Goal: Task Accomplishment & Management: Complete application form

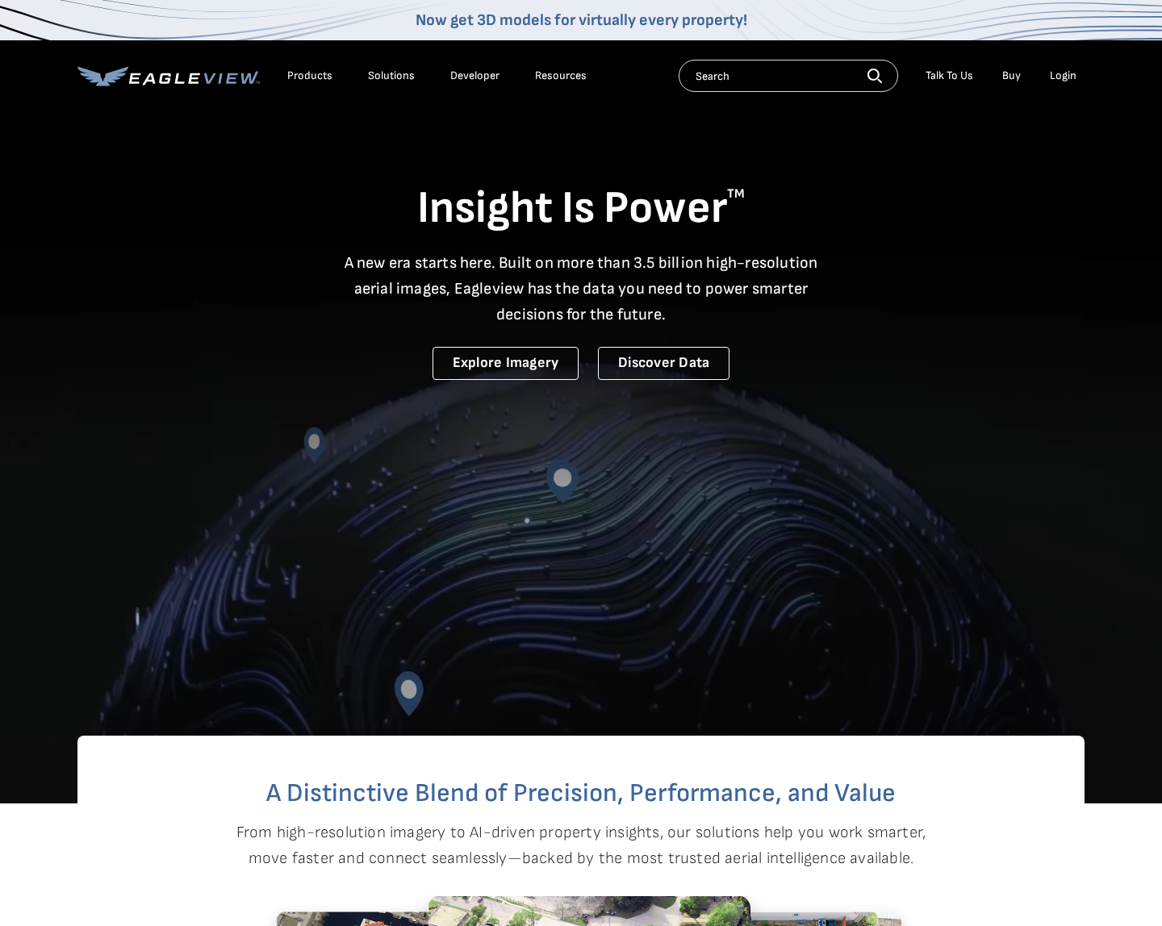
click at [1069, 75] on div "Login" at bounding box center [1063, 76] width 27 height 15
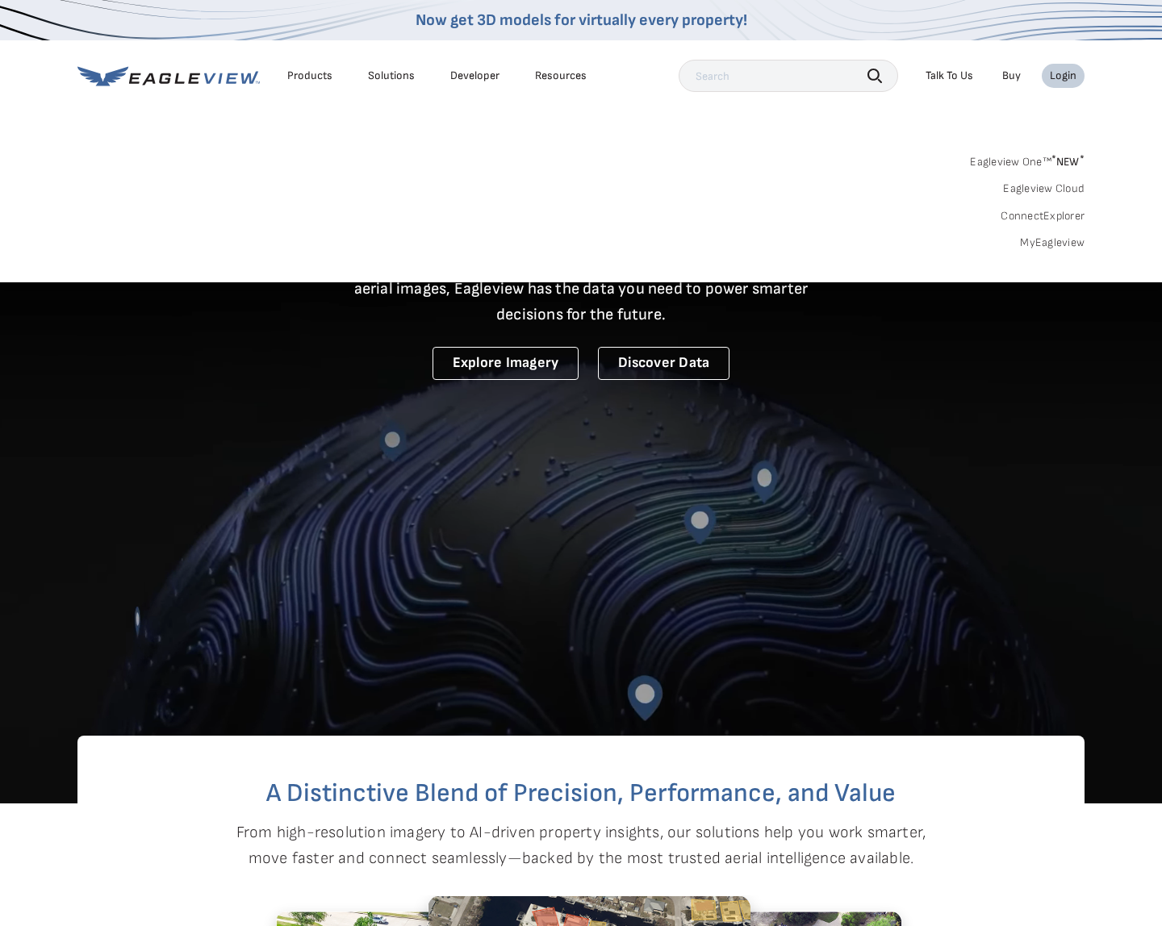
click at [1071, 73] on div "Login" at bounding box center [1063, 76] width 27 height 15
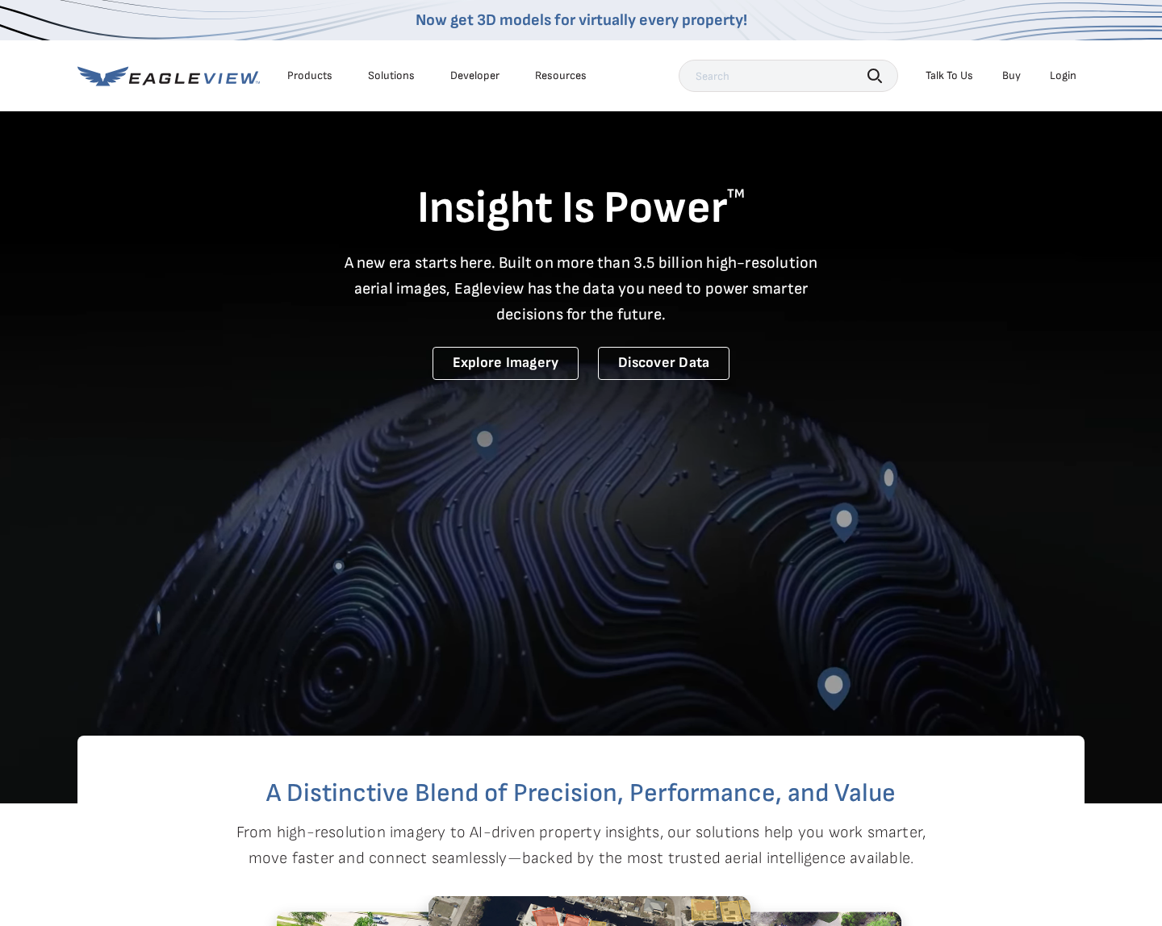
click at [1071, 73] on div "Login" at bounding box center [1063, 76] width 27 height 15
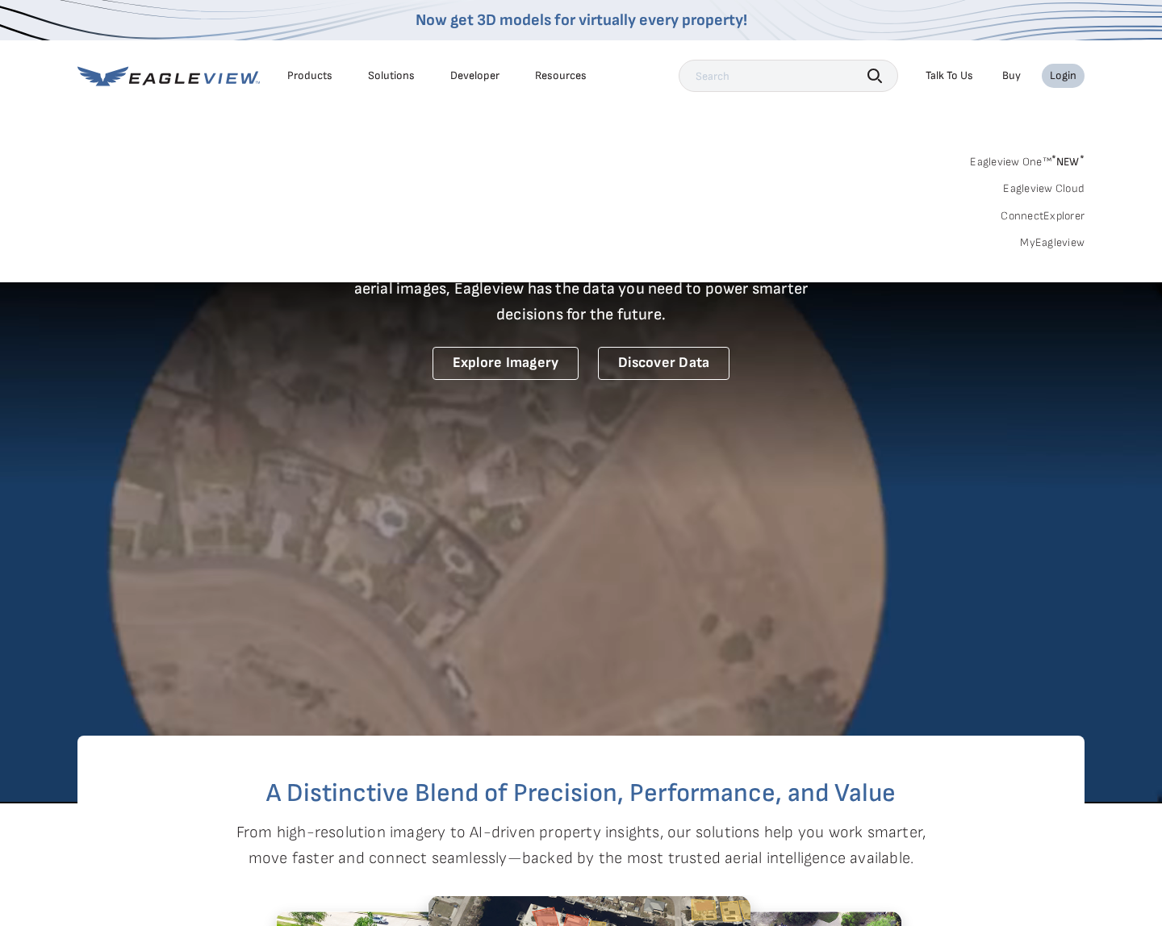
click at [1040, 244] on link "MyEagleview" at bounding box center [1052, 243] width 65 height 15
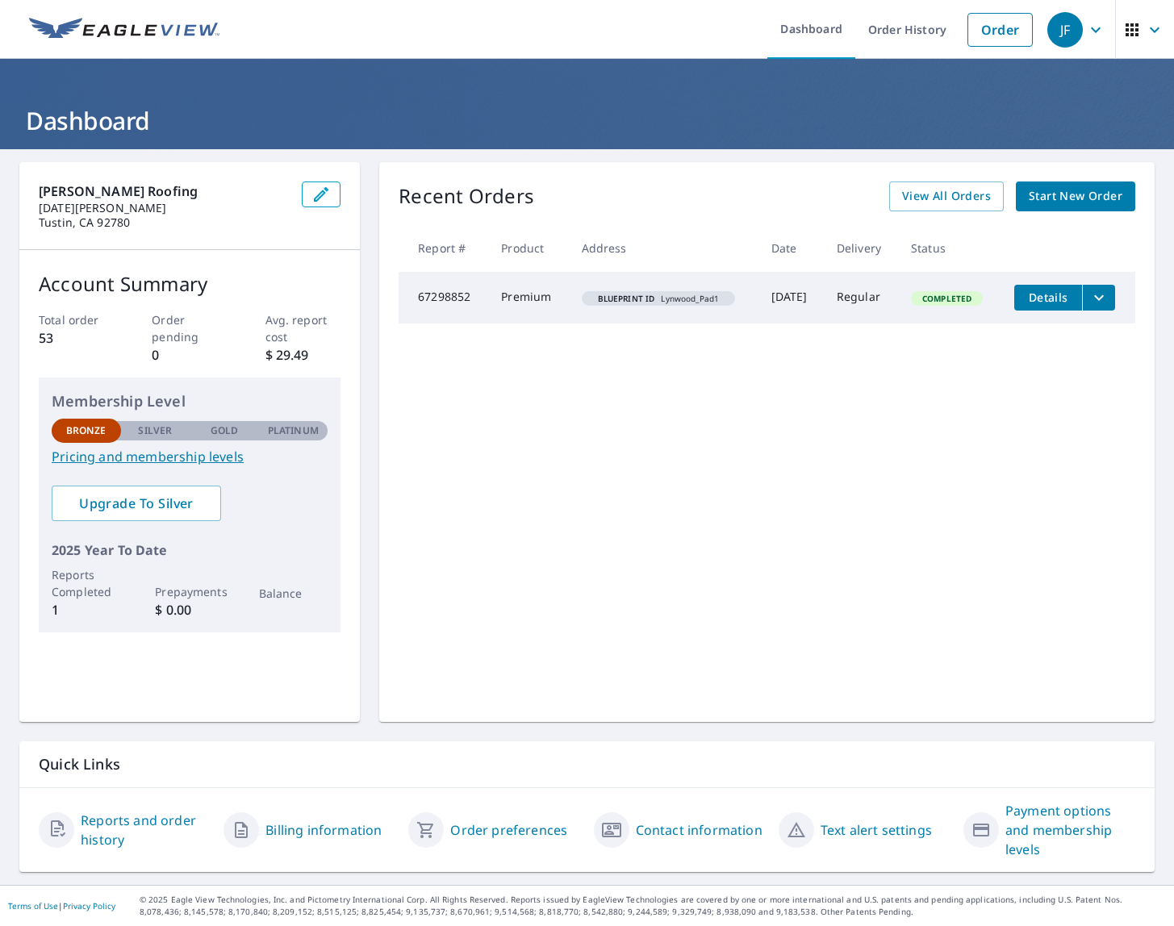
click at [1101, 197] on span "Start New Order" at bounding box center [1076, 196] width 94 height 20
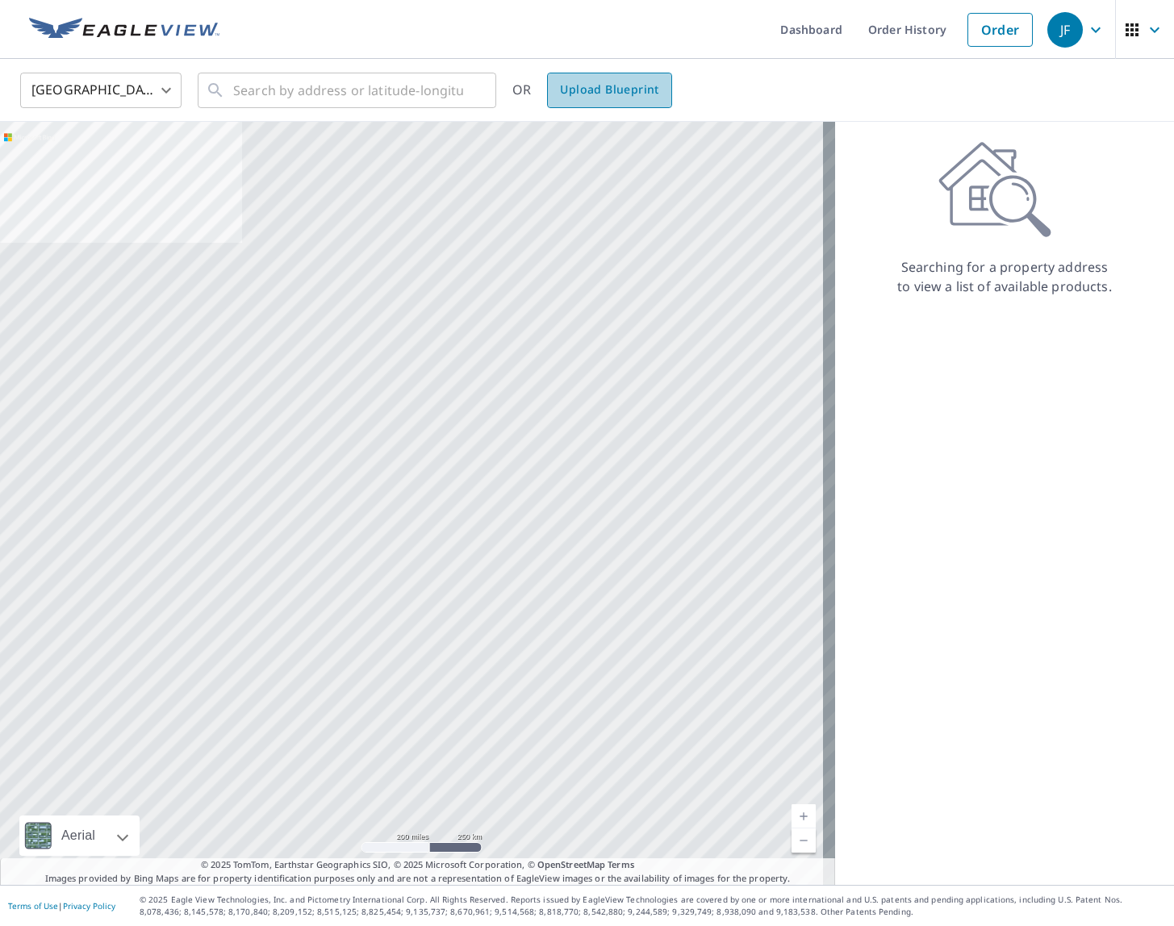
click at [603, 83] on span "Upload Blueprint" at bounding box center [609, 90] width 98 height 20
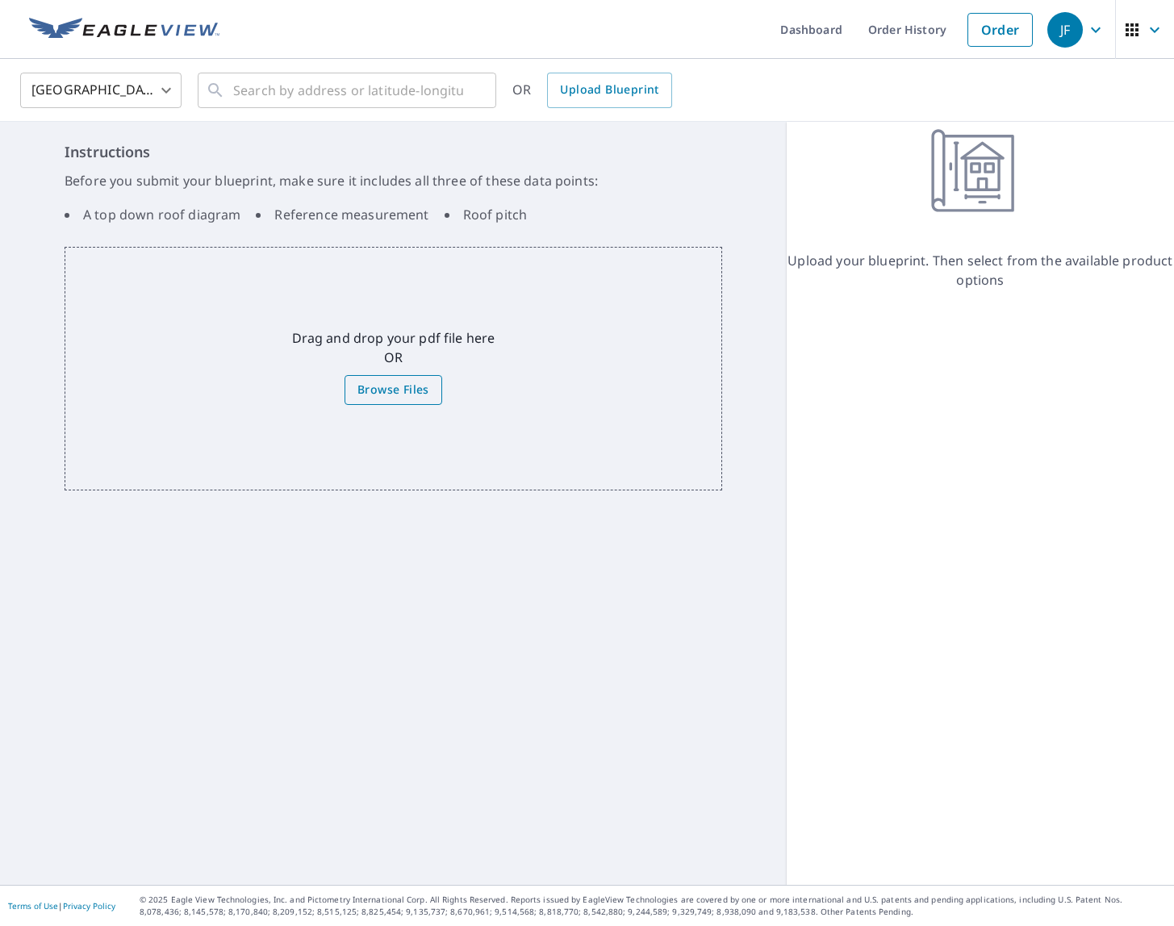
click at [408, 390] on span "Browse Files" at bounding box center [393, 390] width 72 height 20
click at [0, 0] on input "Browse Files" at bounding box center [0, 0] width 0 height 0
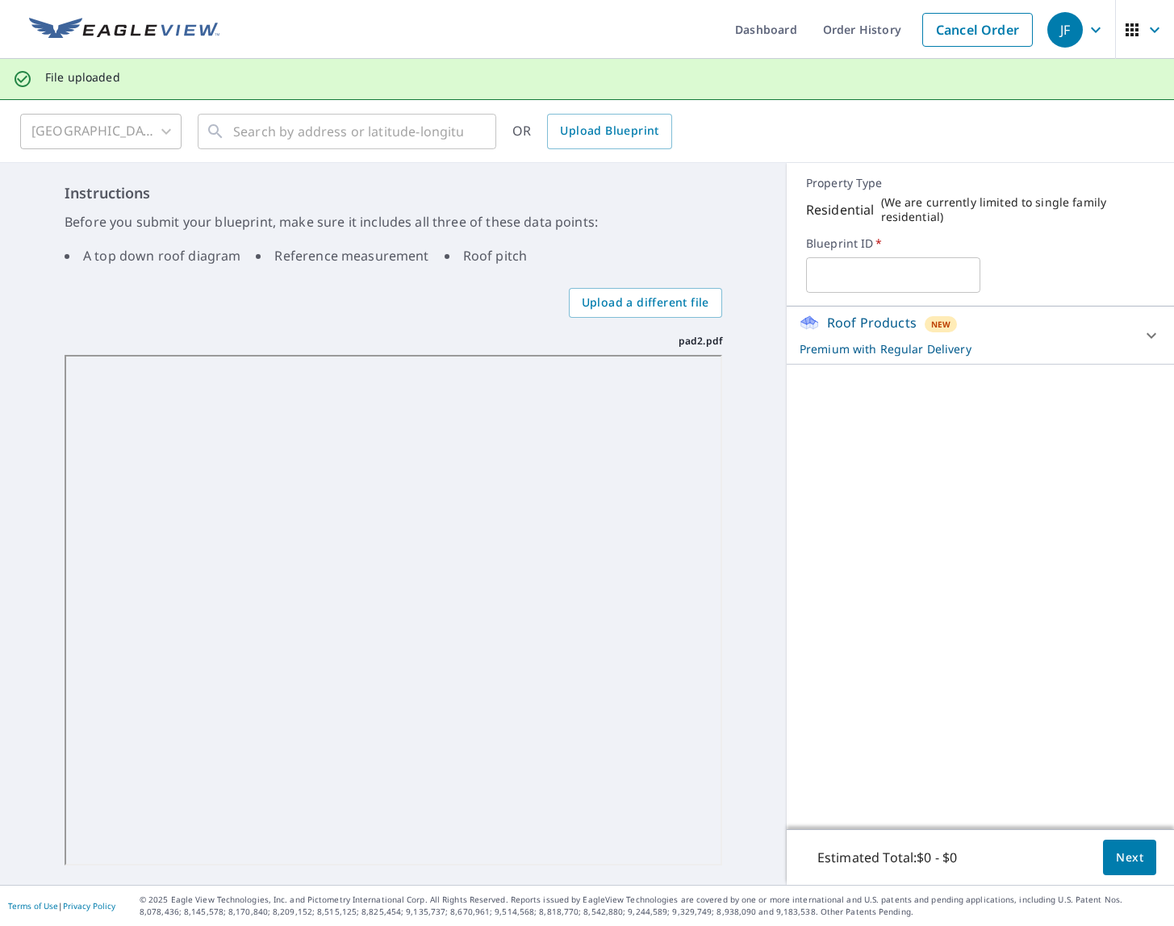
click at [894, 261] on input "text" at bounding box center [893, 275] width 174 height 45
type input "Lynwood_Pad2"
click at [1116, 858] on span "Next" at bounding box center [1129, 858] width 27 height 20
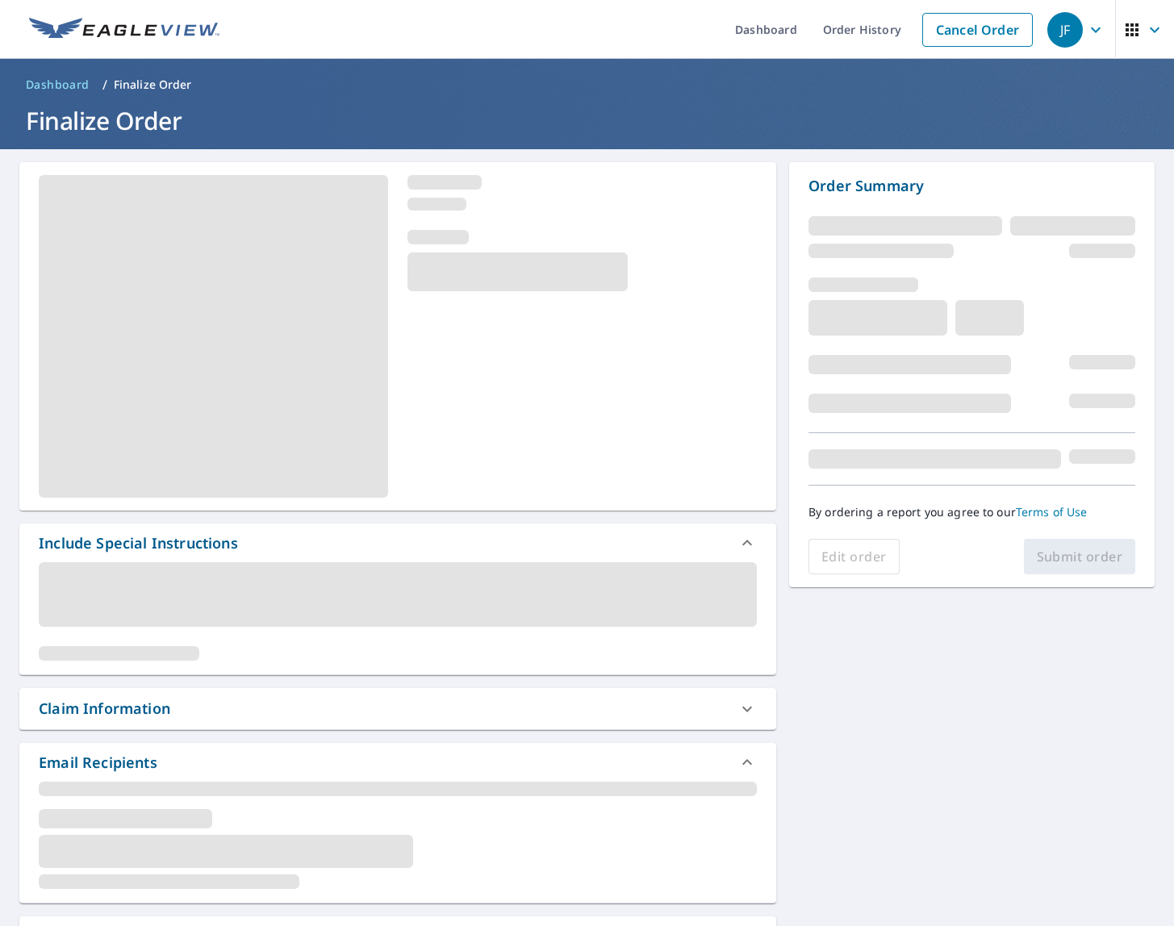
click at [299, 588] on span at bounding box center [398, 594] width 718 height 65
click at [69, 83] on span "Dashboard" at bounding box center [58, 85] width 64 height 16
click at [756, 40] on link "Dashboard" at bounding box center [766, 29] width 88 height 59
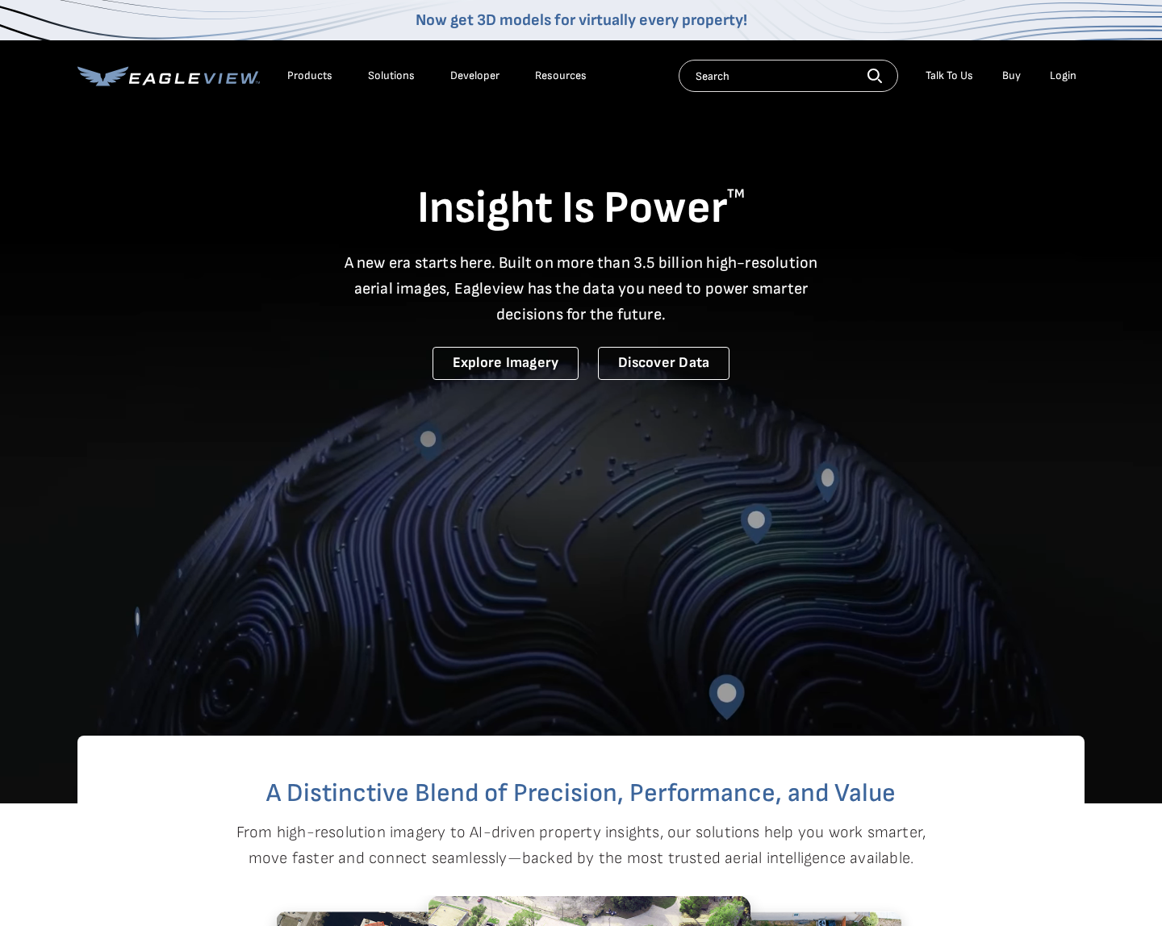
click at [1063, 75] on div "Login" at bounding box center [1063, 76] width 27 height 15
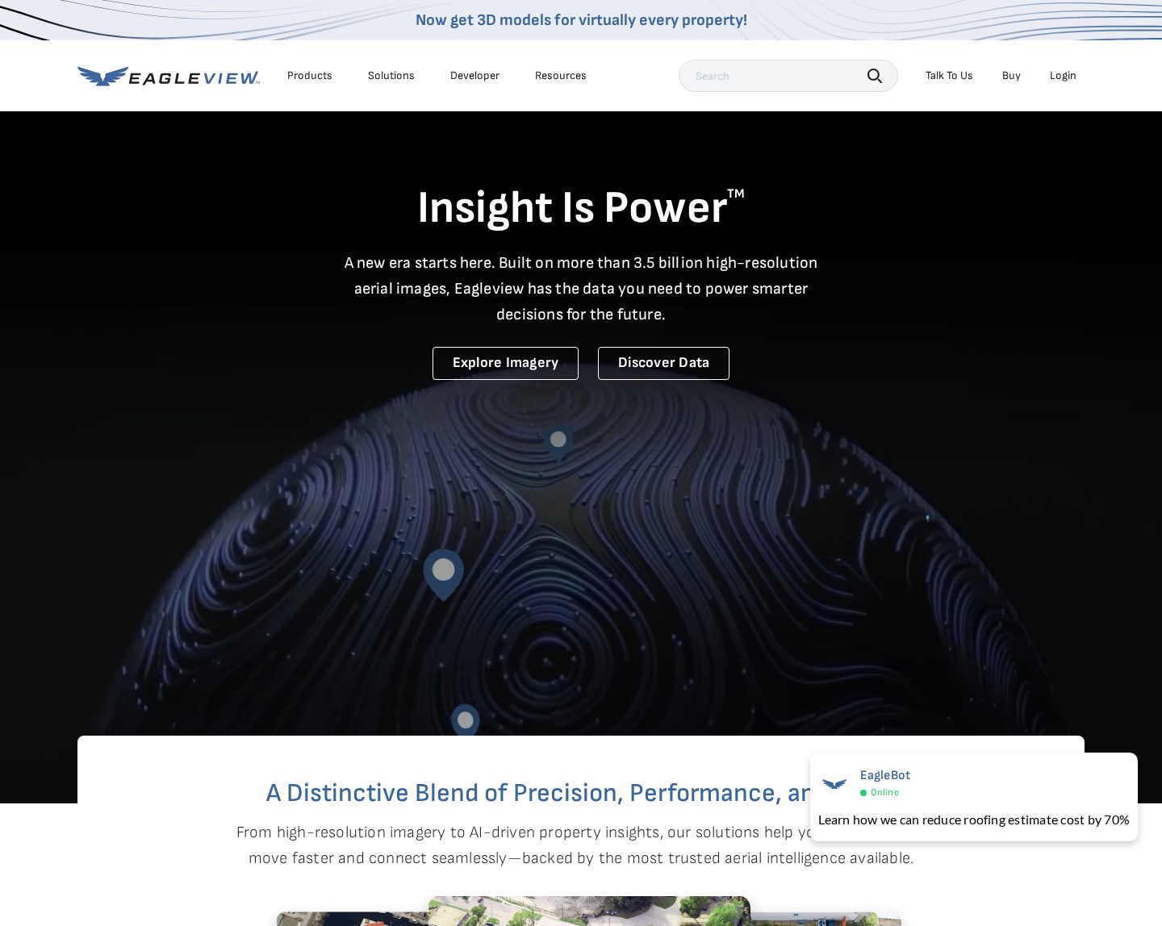
click at [1038, 90] on div "Search Talk To Us Buy Login" at bounding box center [882, 76] width 406 height 32
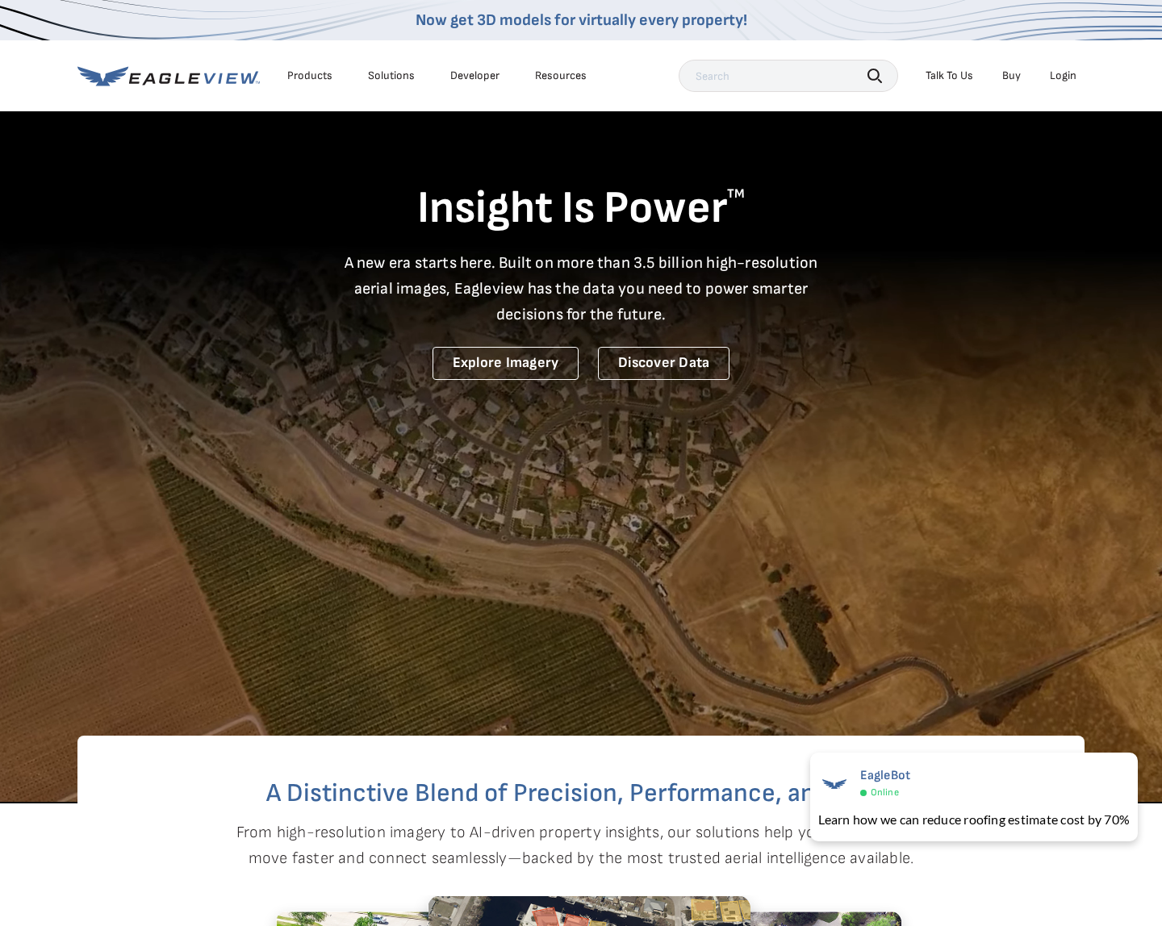
click at [1060, 77] on div "Login" at bounding box center [1063, 76] width 27 height 15
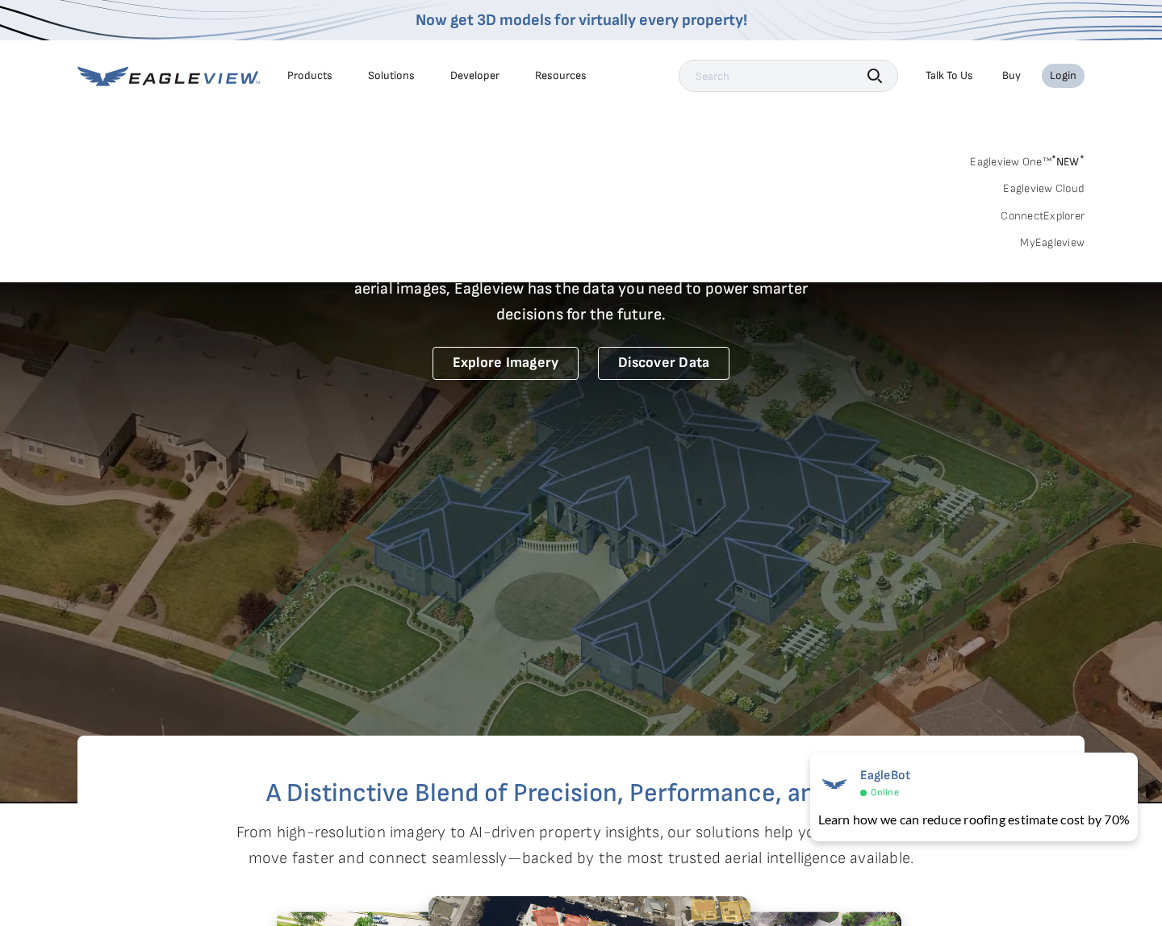
click at [1072, 73] on div "Login" at bounding box center [1063, 76] width 27 height 15
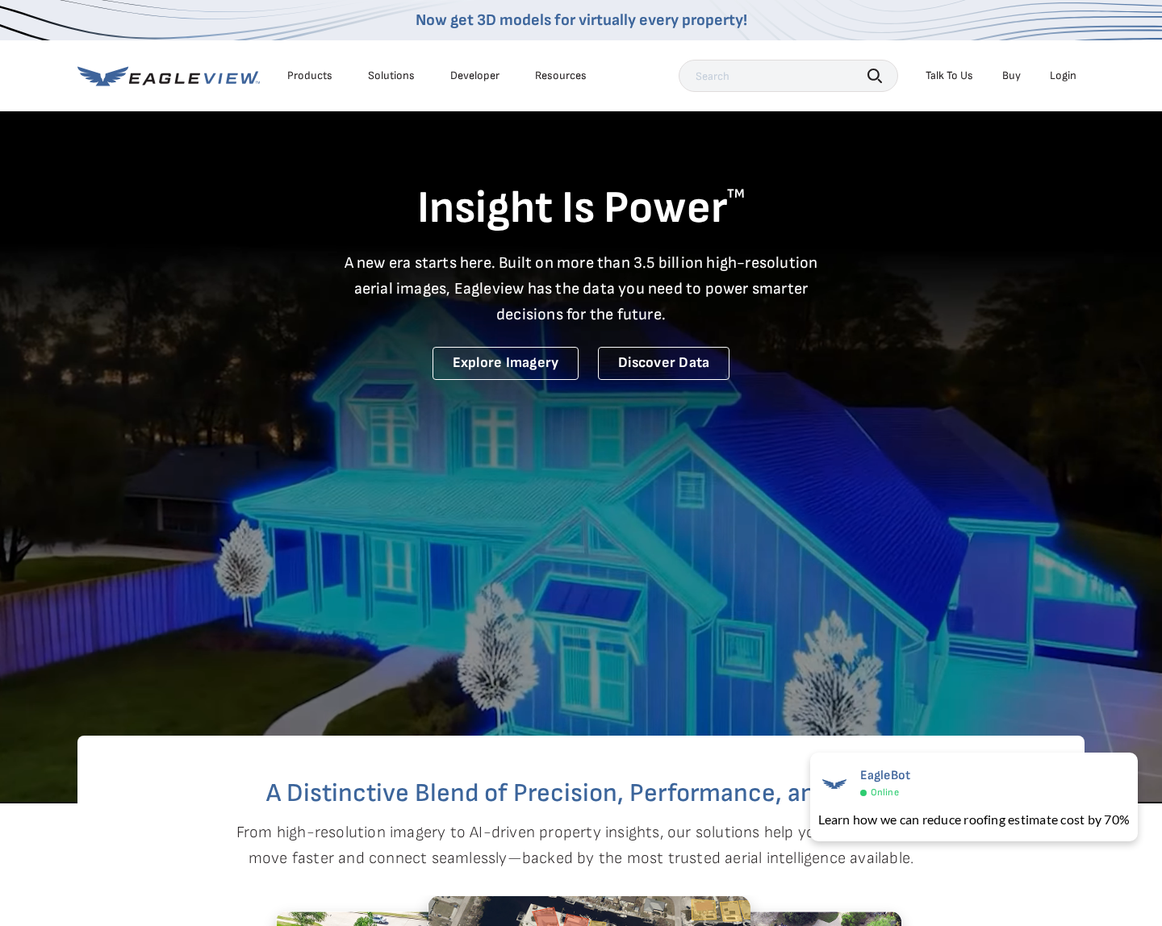
click at [1072, 73] on div "Login" at bounding box center [1063, 76] width 27 height 15
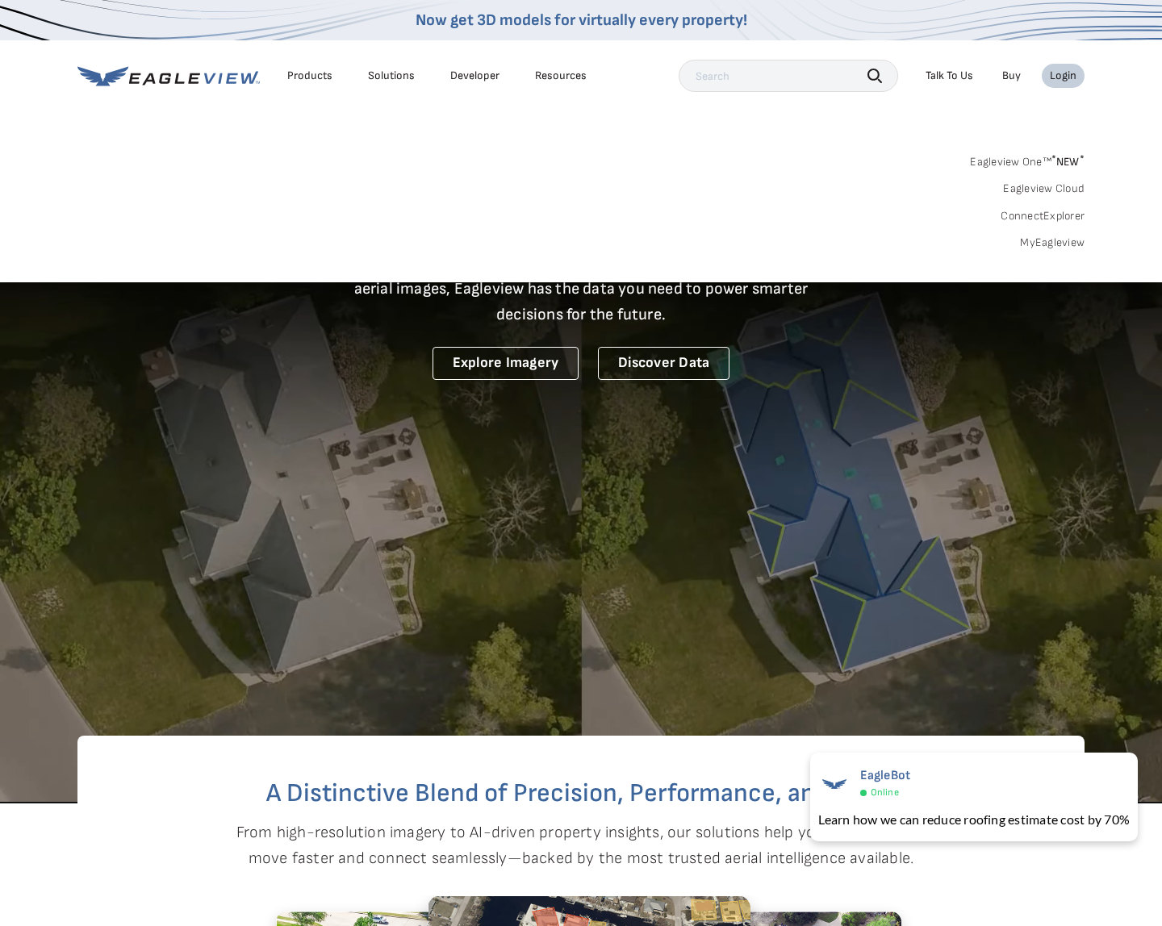
click at [1070, 244] on link "MyEagleview" at bounding box center [1052, 243] width 65 height 15
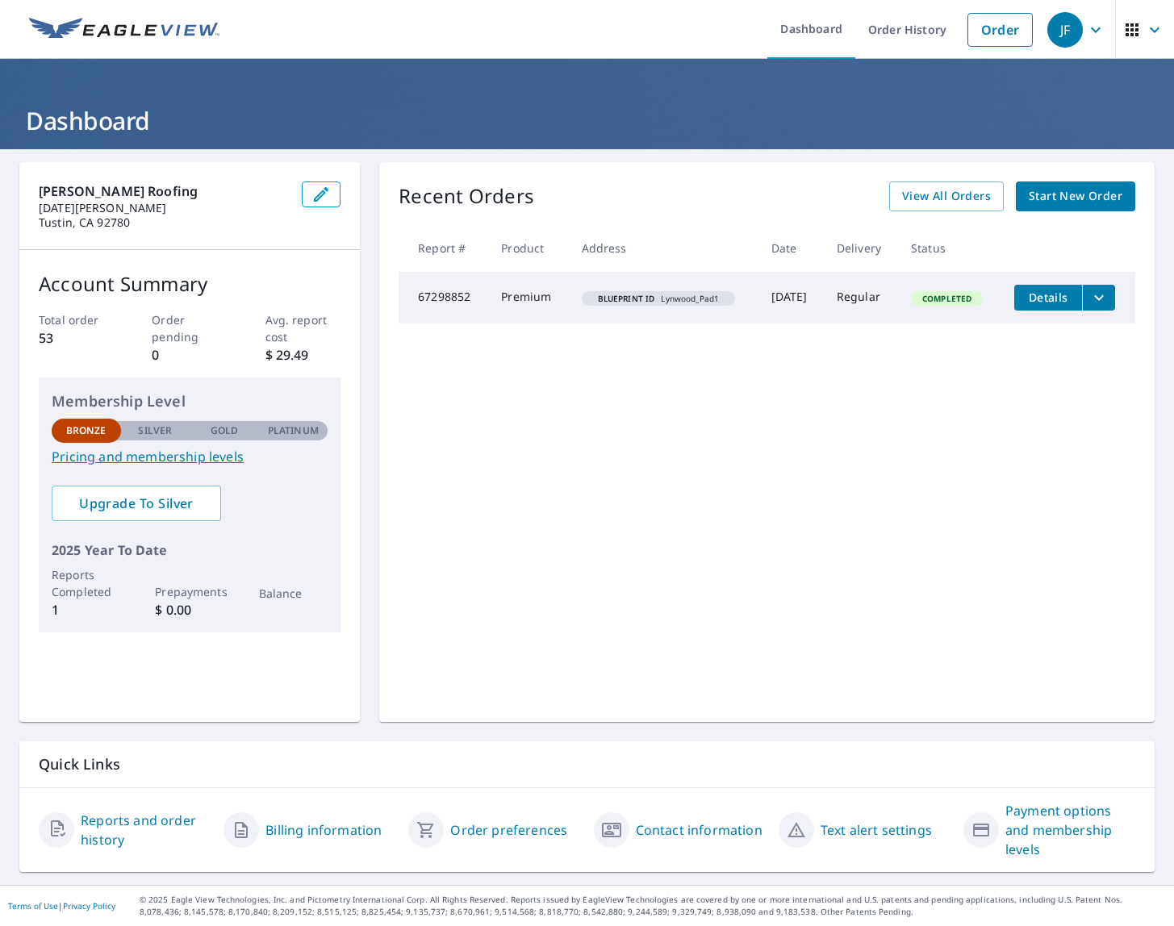
click at [1066, 200] on span "Start New Order" at bounding box center [1076, 196] width 94 height 20
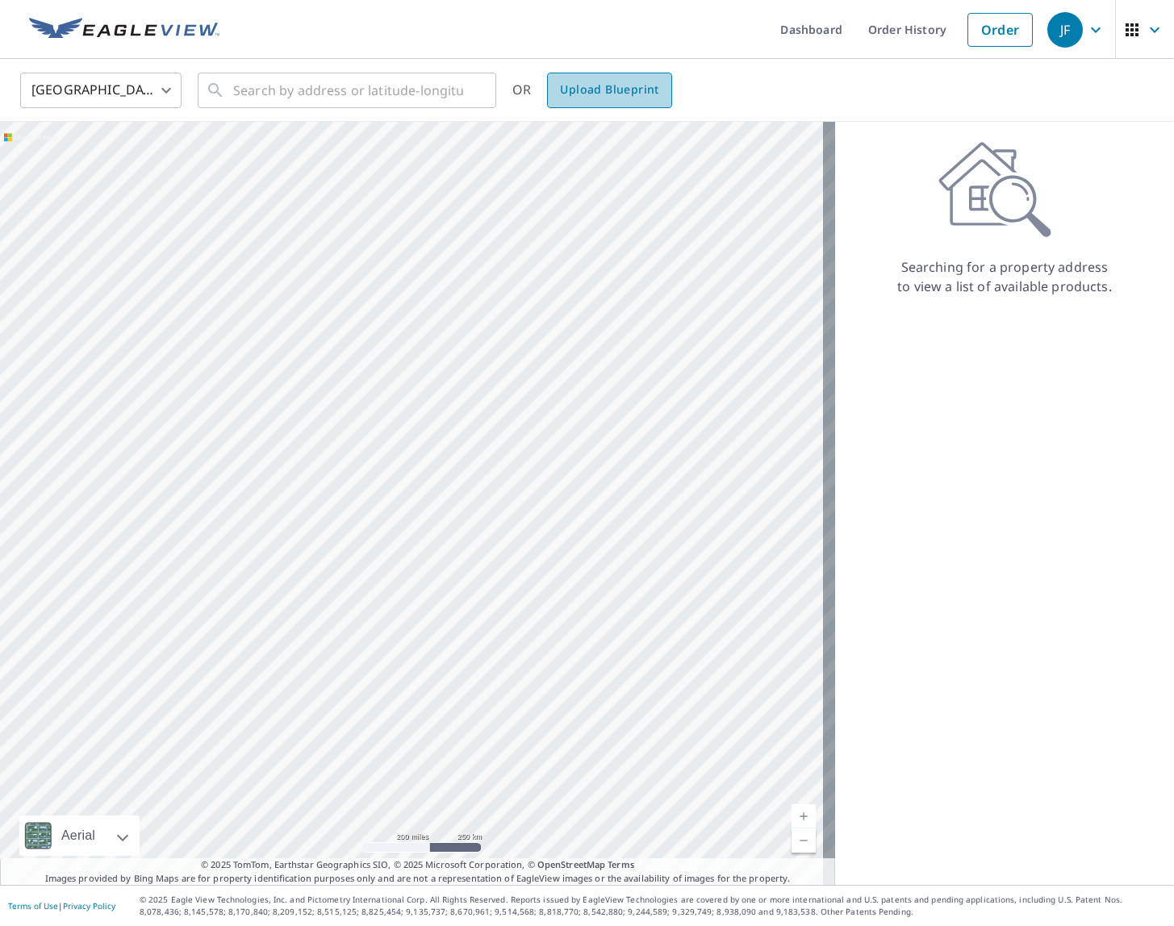
click at [642, 88] on span "Upload Blueprint" at bounding box center [609, 90] width 98 height 20
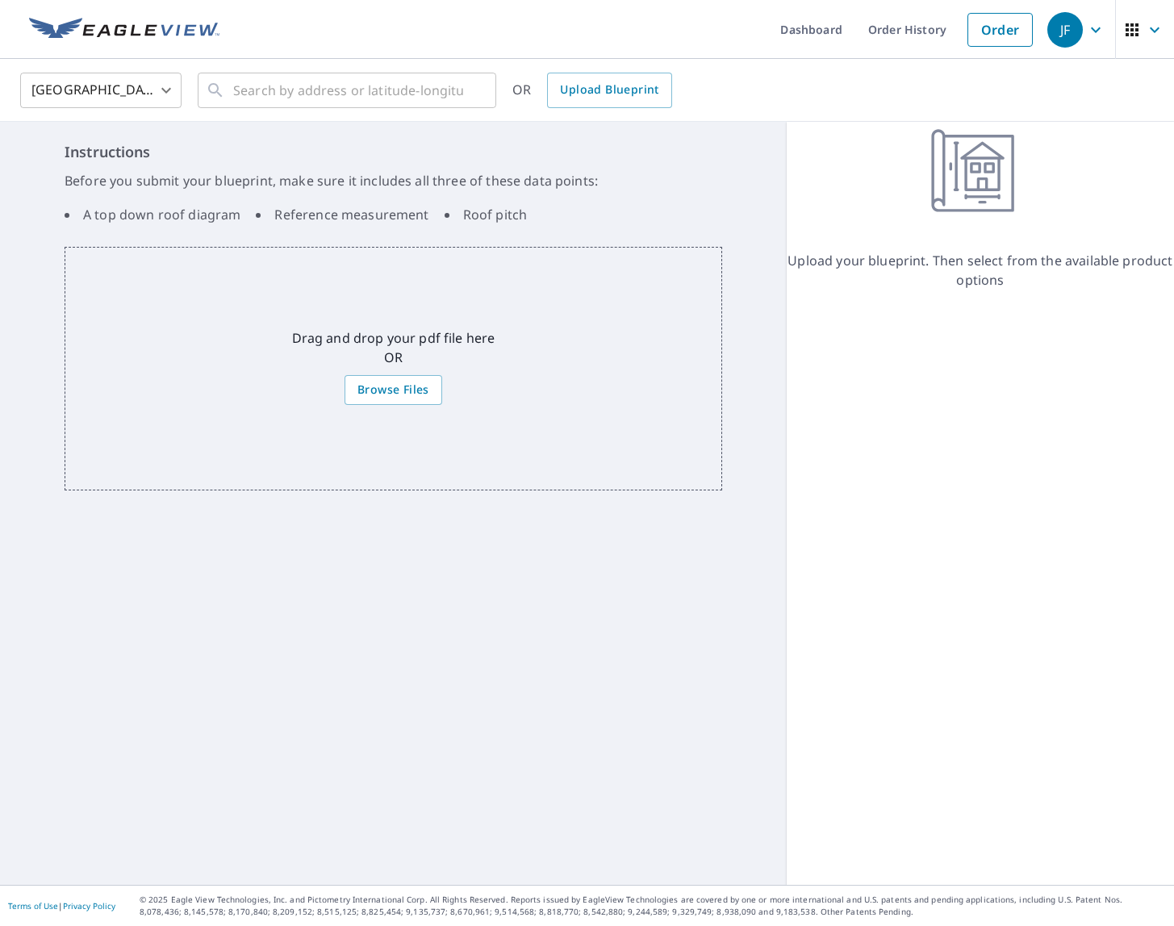
drag, startPoint x: 383, startPoint y: 373, endPoint x: 401, endPoint y: 372, distance: 17.8
click at [382, 373] on div "Drag and drop your pdf file here OR Browse Files" at bounding box center [394, 369] width 658 height 244
click at [404, 395] on span "Browse Files" at bounding box center [393, 390] width 72 height 20
click at [0, 0] on input "Browse Files" at bounding box center [0, 0] width 0 height 0
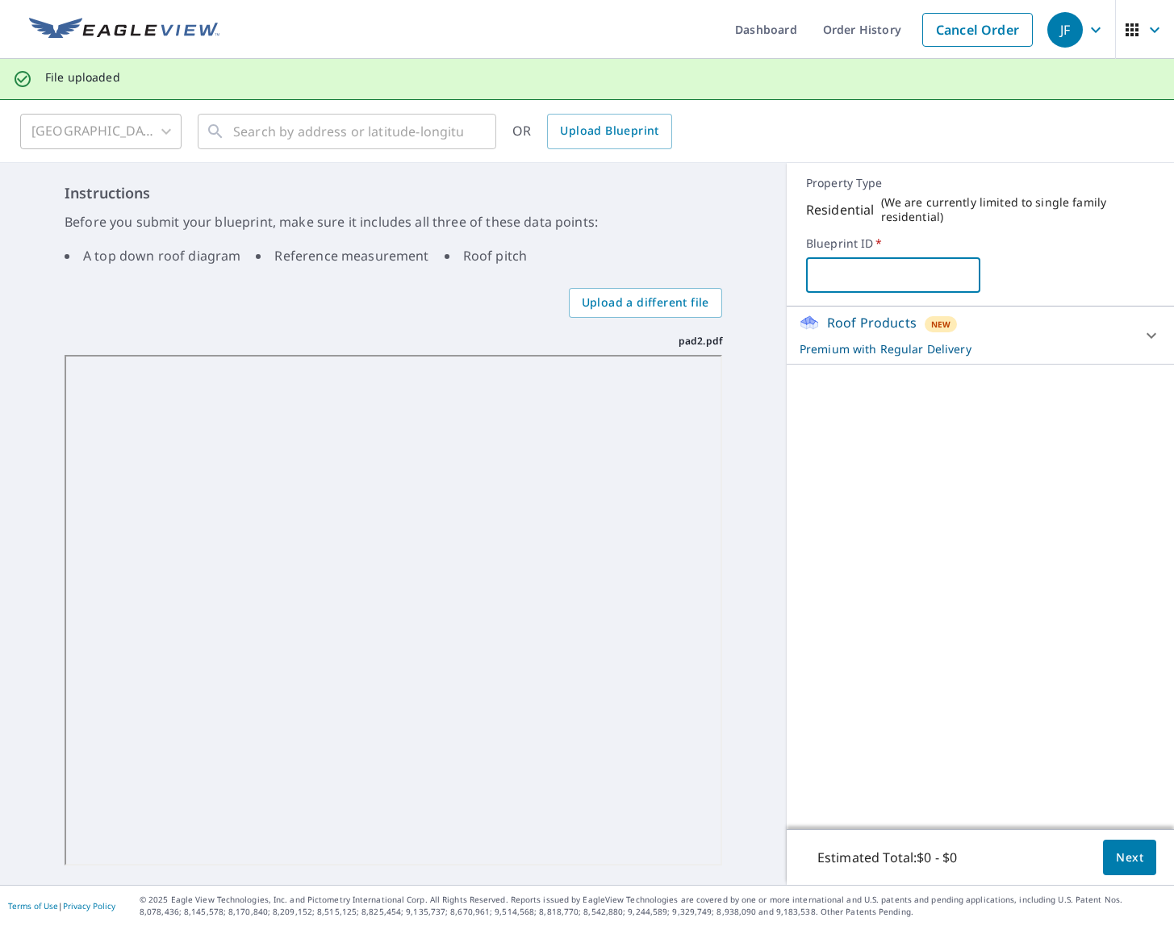
click at [920, 277] on input "text" at bounding box center [893, 275] width 174 height 45
type input "Lynwood_Pad2"
click at [933, 464] on div "Roof Products New Premium with Regular Delivery Premium $32.75 - $87 Delivery R…" at bounding box center [980, 568] width 387 height 523
click at [1117, 860] on span "Next" at bounding box center [1129, 858] width 27 height 20
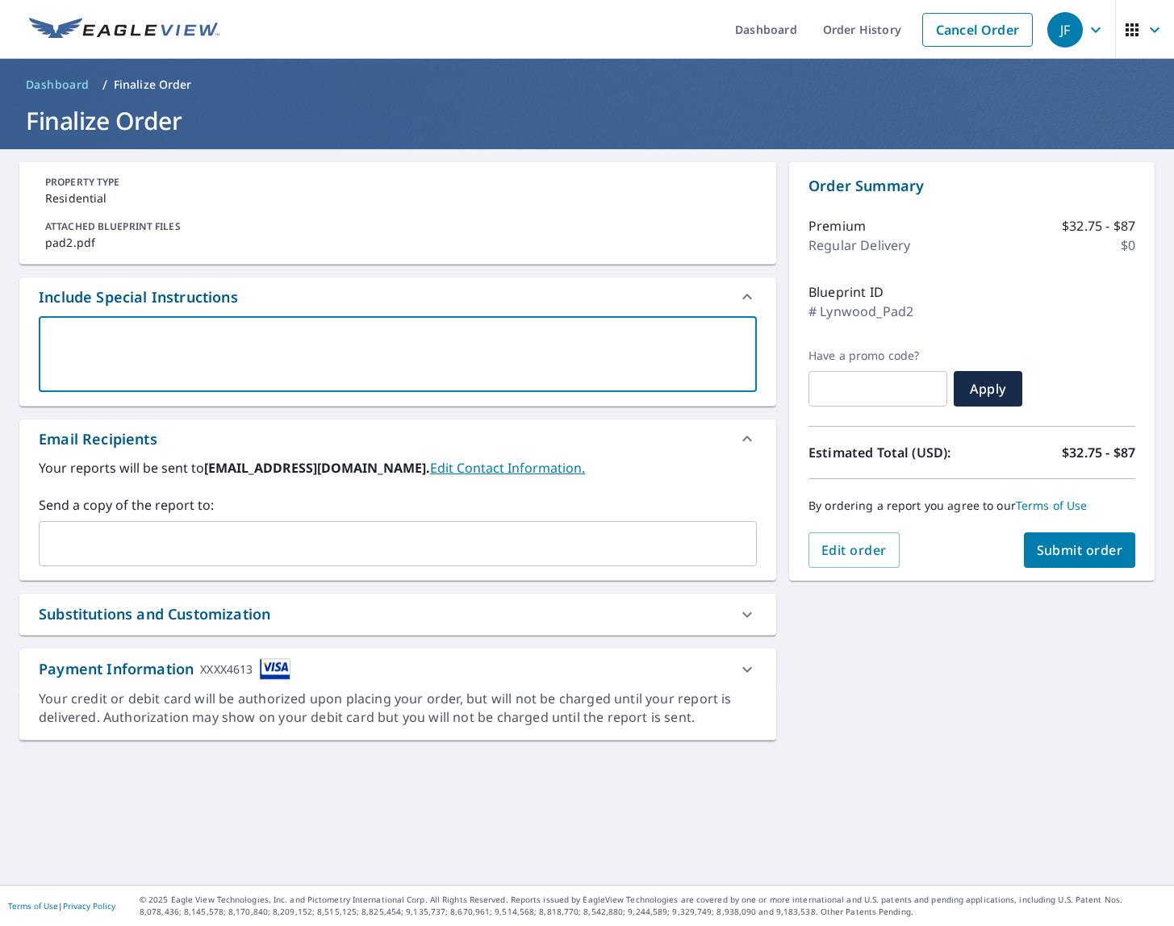
click at [381, 332] on textarea at bounding box center [397, 355] width 695 height 46
type textarea "p"
type textarea "x"
type textarea "pi"
type textarea "x"
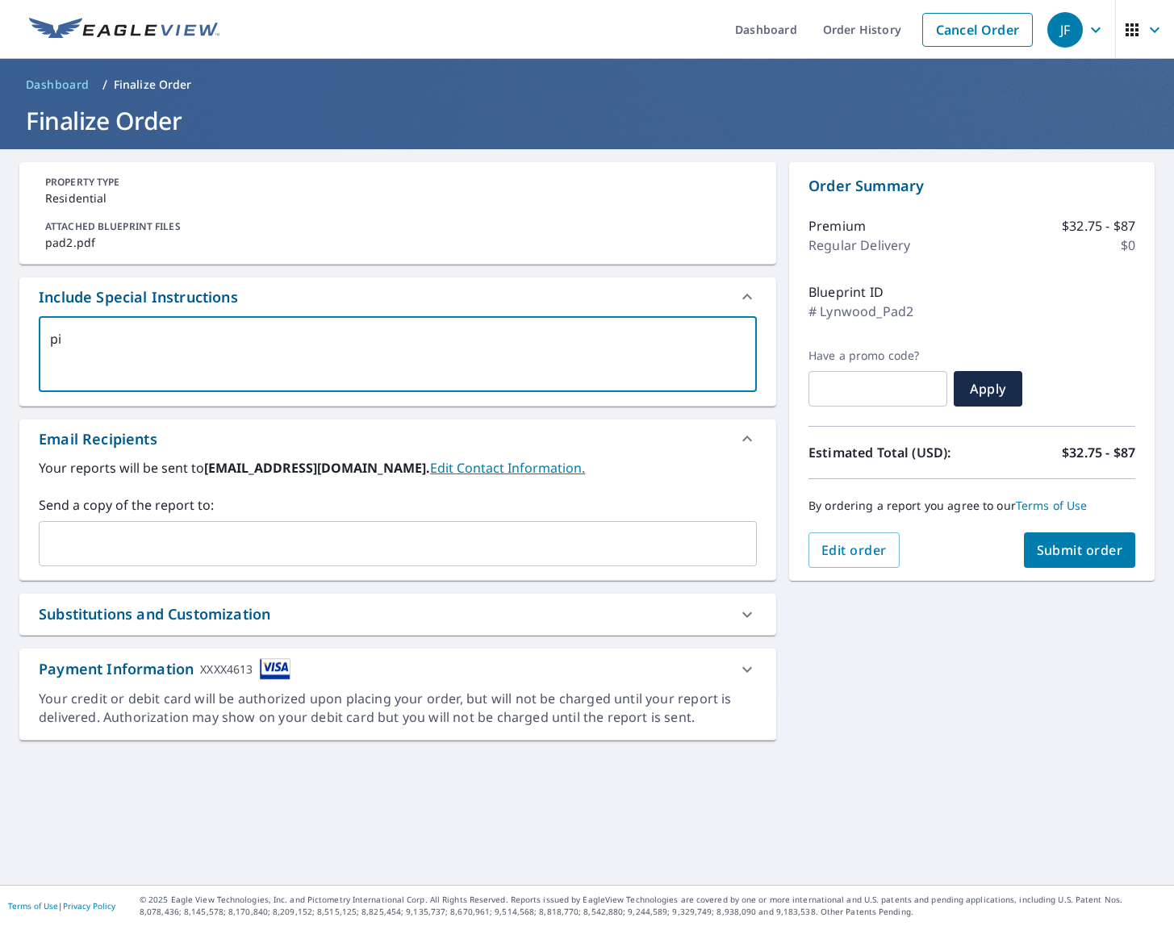
type textarea "pit"
type textarea "x"
type textarea "pitc"
type textarea "x"
type textarea "pitch"
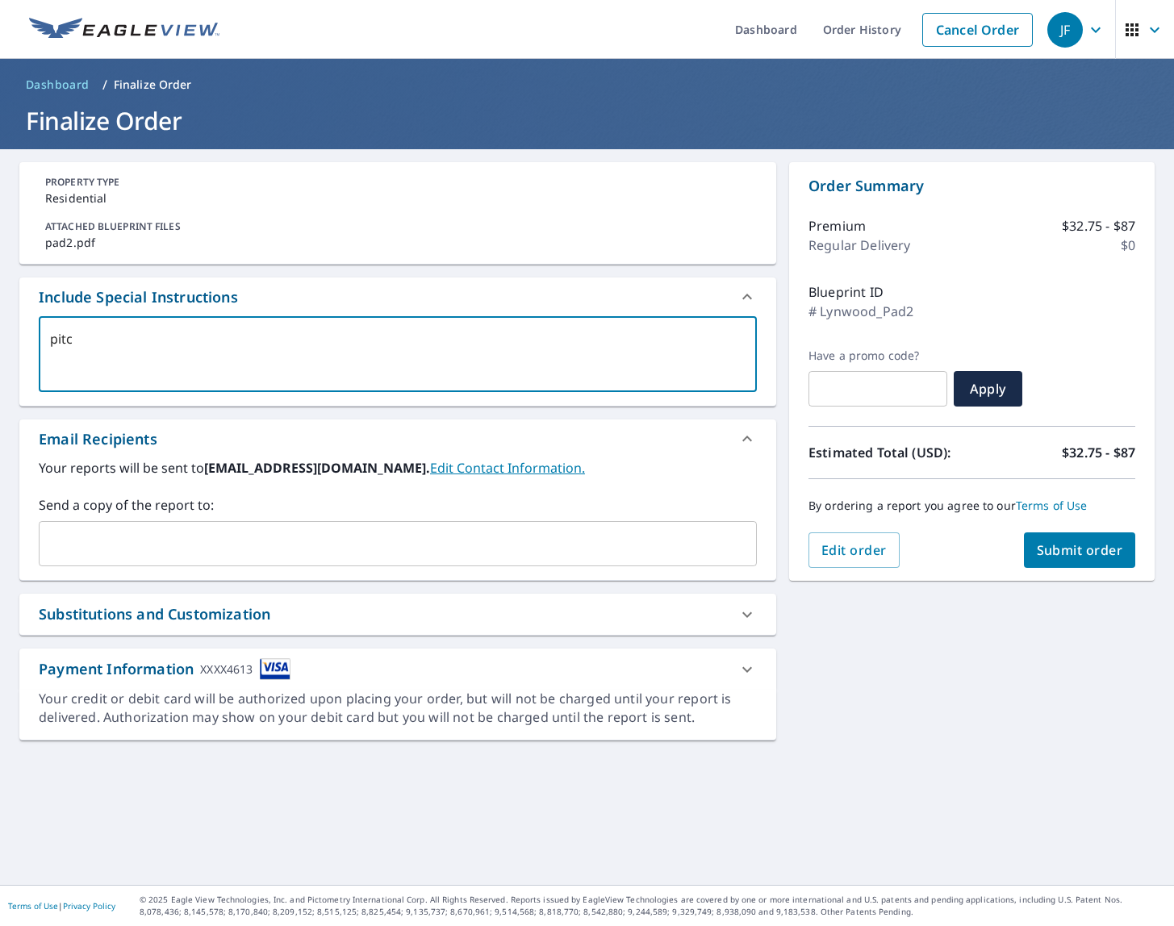
type textarea "x"
type textarea "pitch"
type textarea "x"
type textarea "pitch 0"
type textarea "x"
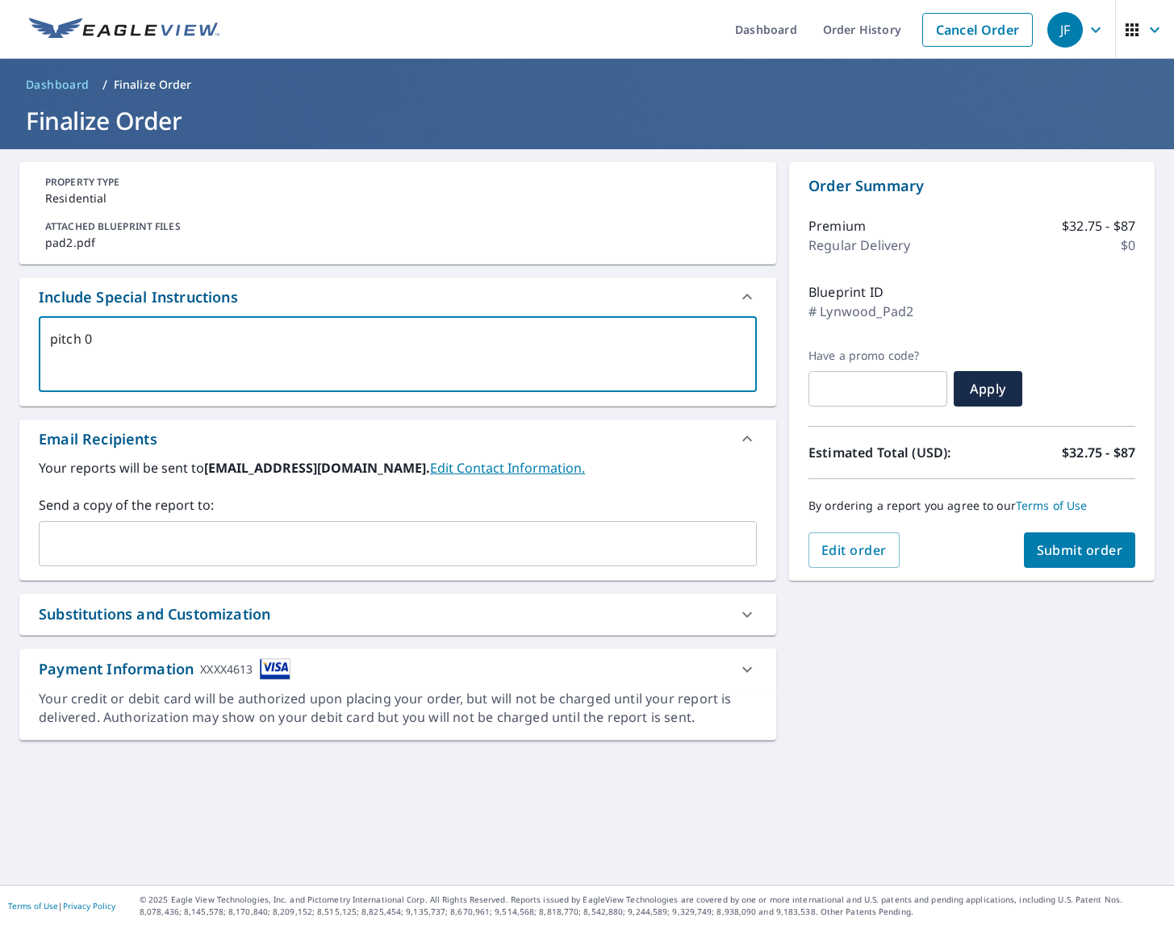
type textarea "pitch 0/"
type textarea "x"
type textarea "pitch 0/1"
type textarea "x"
type textarea "pitch 0/12"
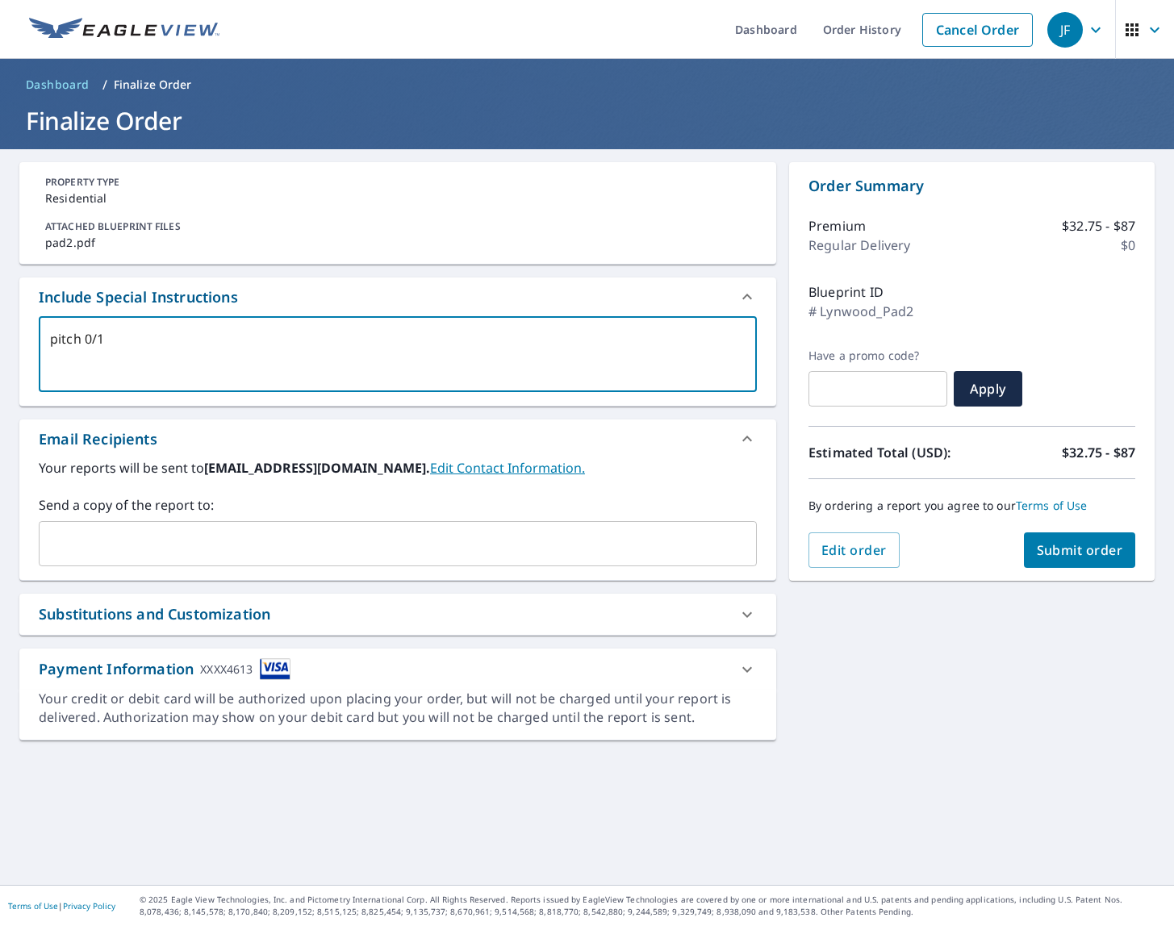
type textarea "x"
type textarea "pitch 0/12"
type textarea "x"
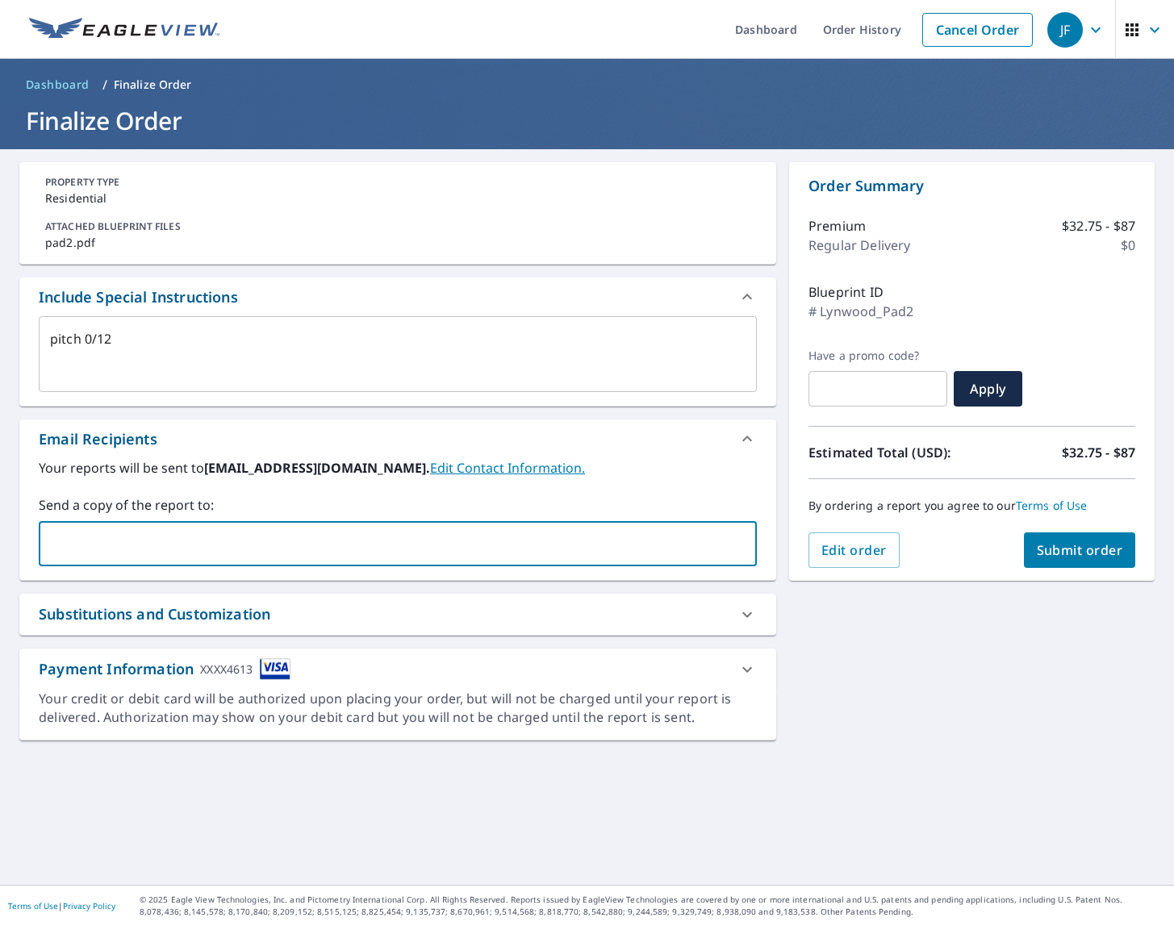
click at [522, 529] on input "text" at bounding box center [385, 543] width 679 height 31
type input "[EMAIL_ADDRESS][DOMAIN_NAME]"
type textarea "x"
click at [913, 661] on div "**********" at bounding box center [587, 517] width 1174 height 736
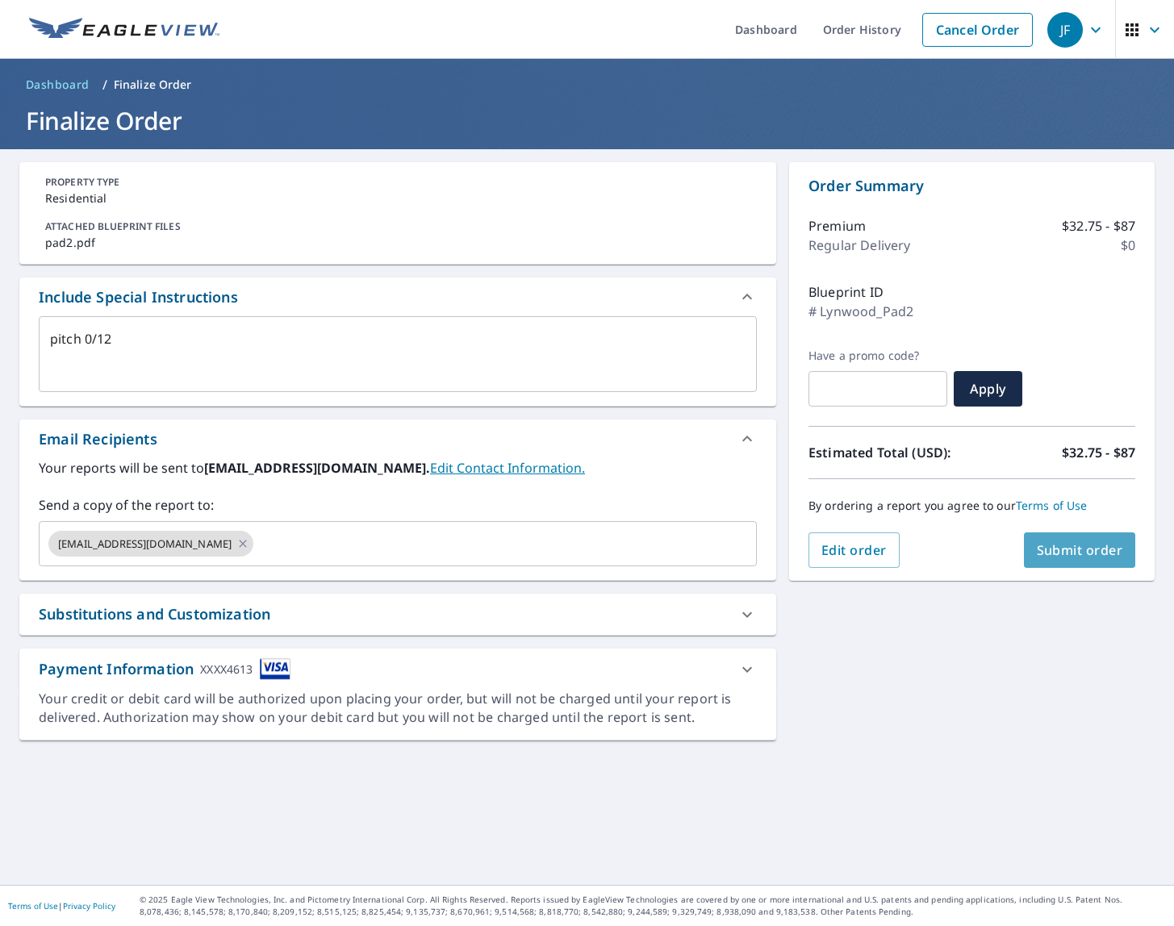
click at [1041, 557] on span "Submit order" at bounding box center [1080, 550] width 86 height 18
type textarea "x"
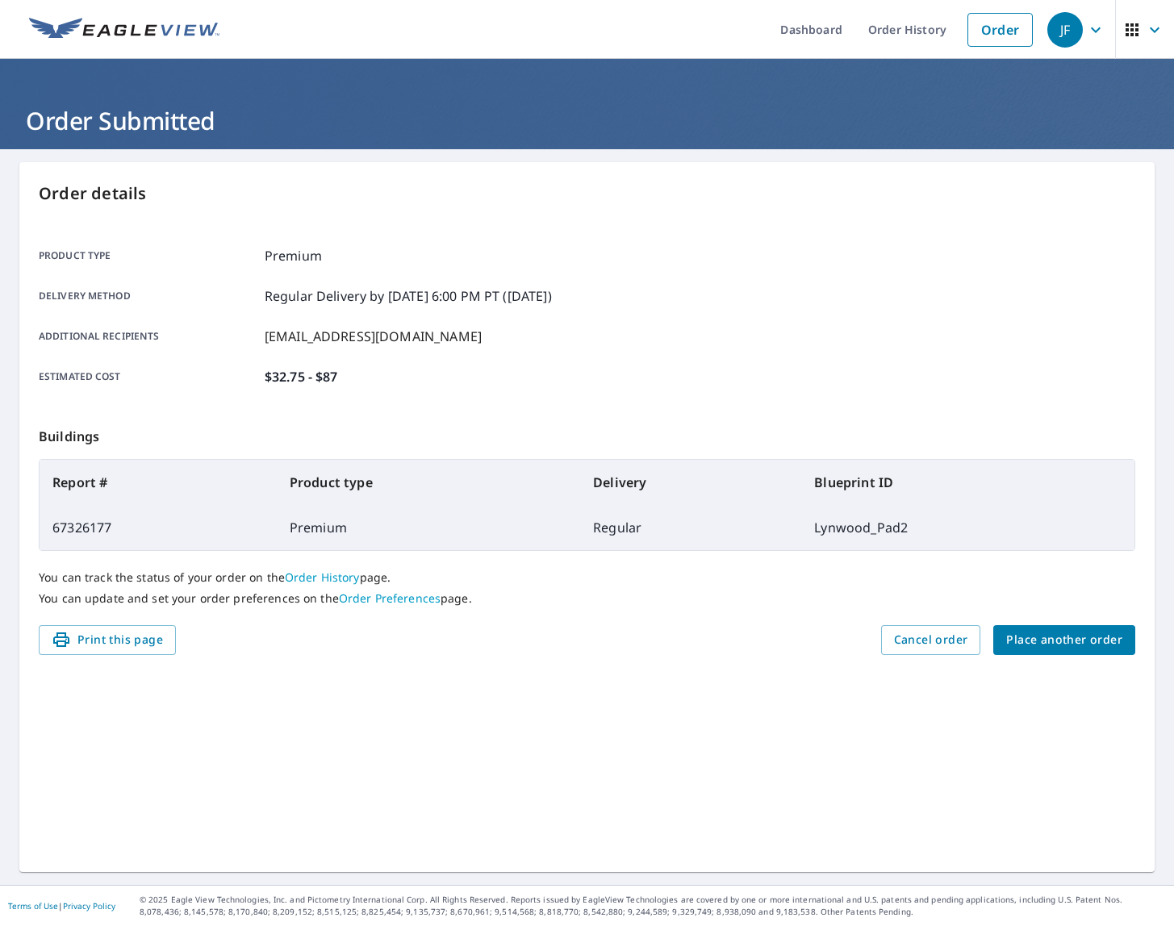
click at [1033, 650] on span "Place another order" at bounding box center [1064, 640] width 116 height 20
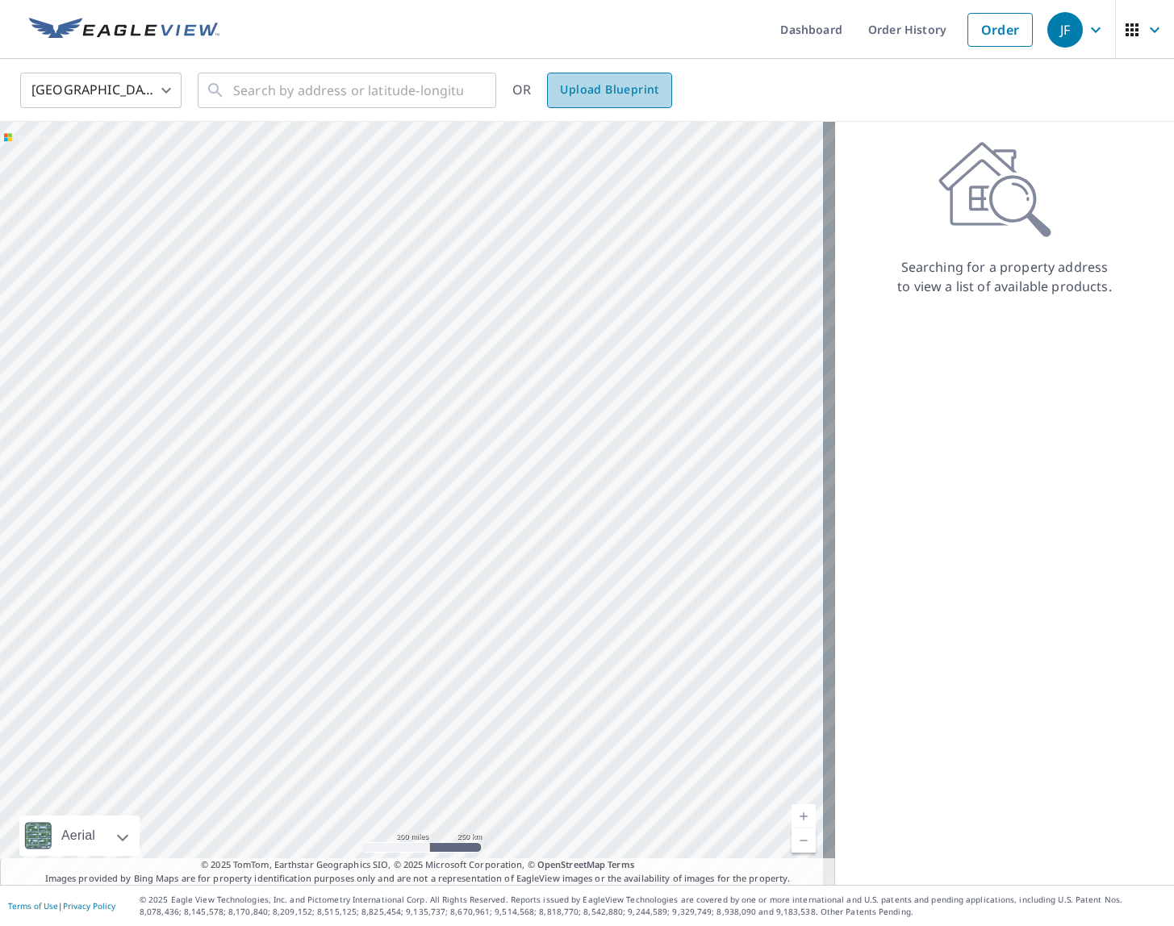
click at [639, 91] on span "Upload Blueprint" at bounding box center [609, 90] width 98 height 20
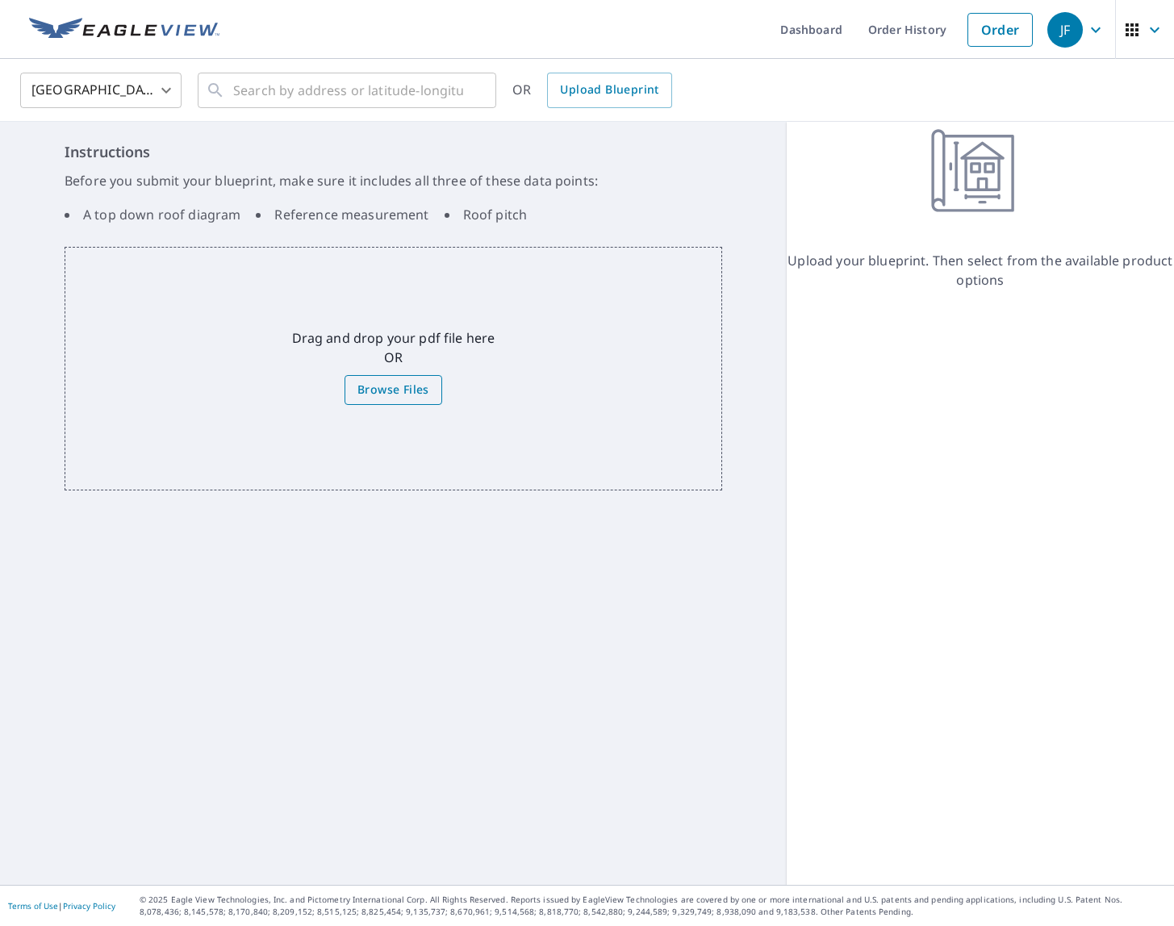
click at [370, 388] on span "Browse Files" at bounding box center [393, 390] width 72 height 20
click at [0, 0] on input "Browse Files" at bounding box center [0, 0] width 0 height 0
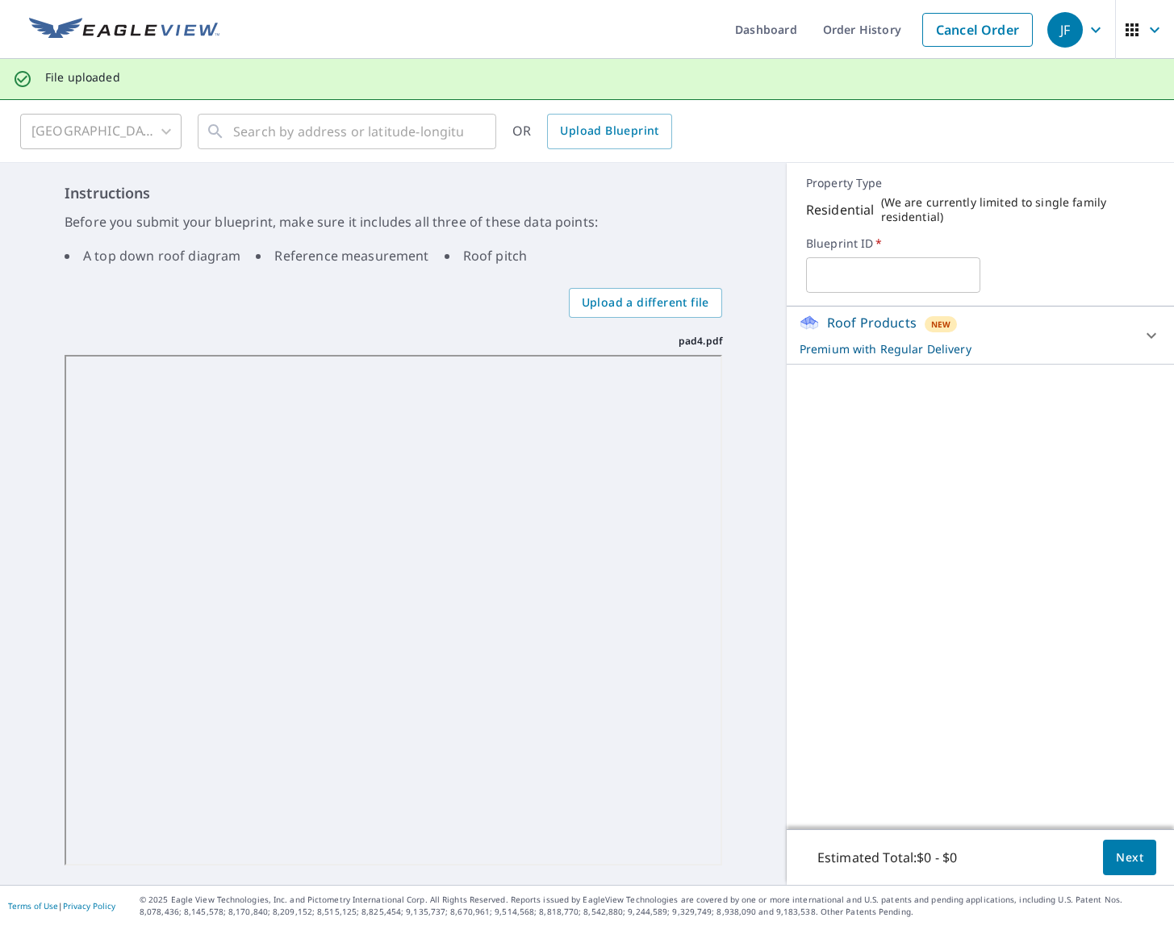
click at [841, 282] on input "text" at bounding box center [893, 275] width 174 height 45
type input "Lynwood_Pad4"
click at [1061, 549] on div "Roof Products New Premium with Regular Delivery Premium $32.75 - $87 Delivery R…" at bounding box center [980, 568] width 387 height 523
click at [1115, 871] on button "Next" at bounding box center [1129, 858] width 53 height 36
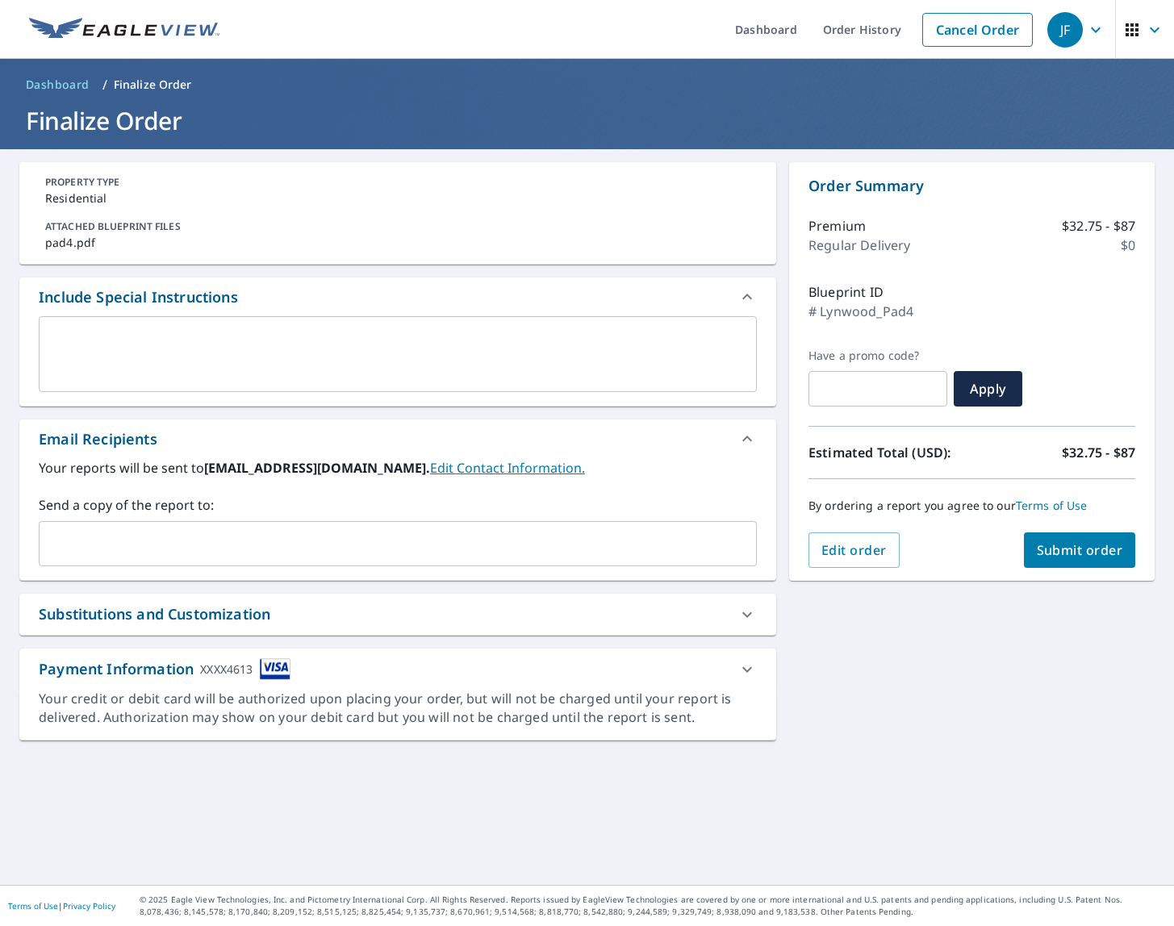
click at [197, 380] on div "x ​" at bounding box center [398, 354] width 718 height 76
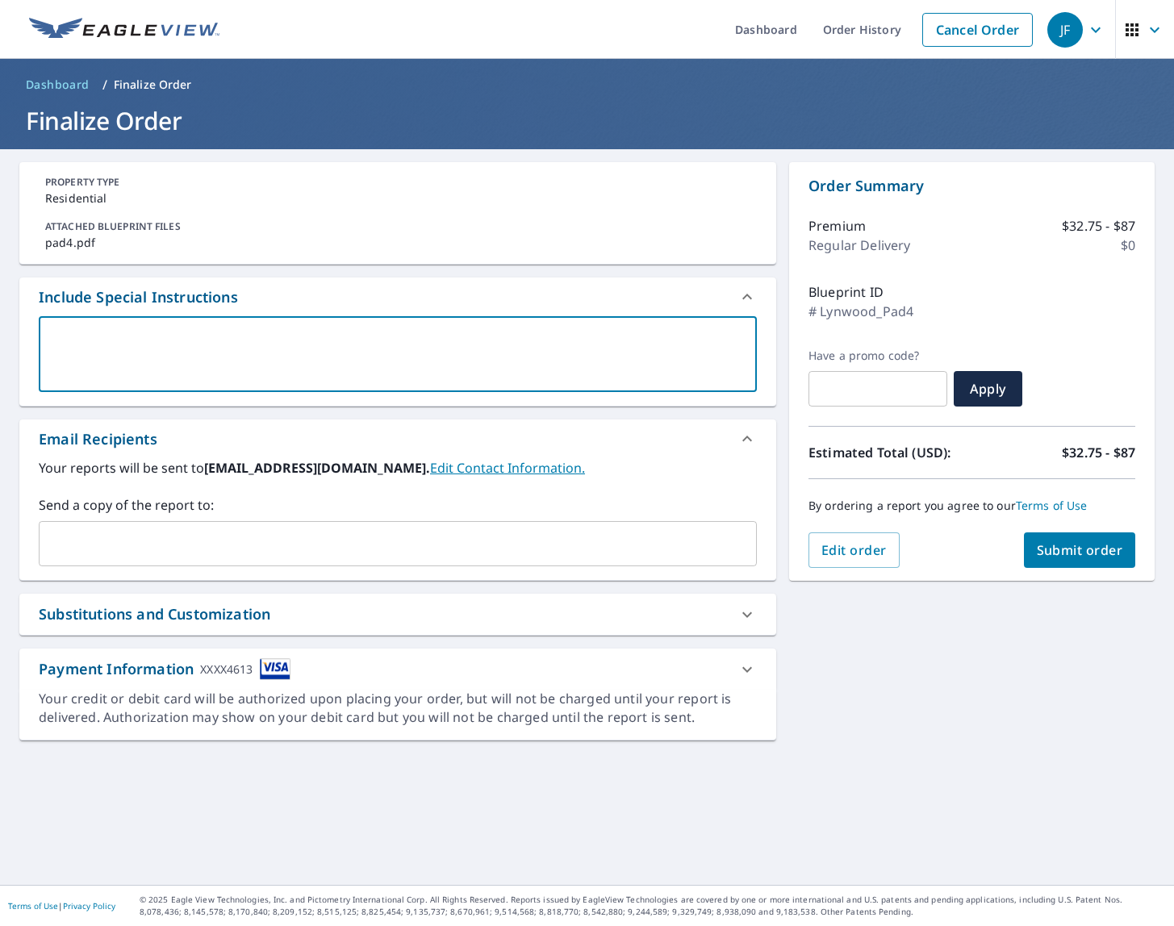
type textarea "p"
type textarea "x"
type textarea "pi"
type textarea "x"
type textarea "pit"
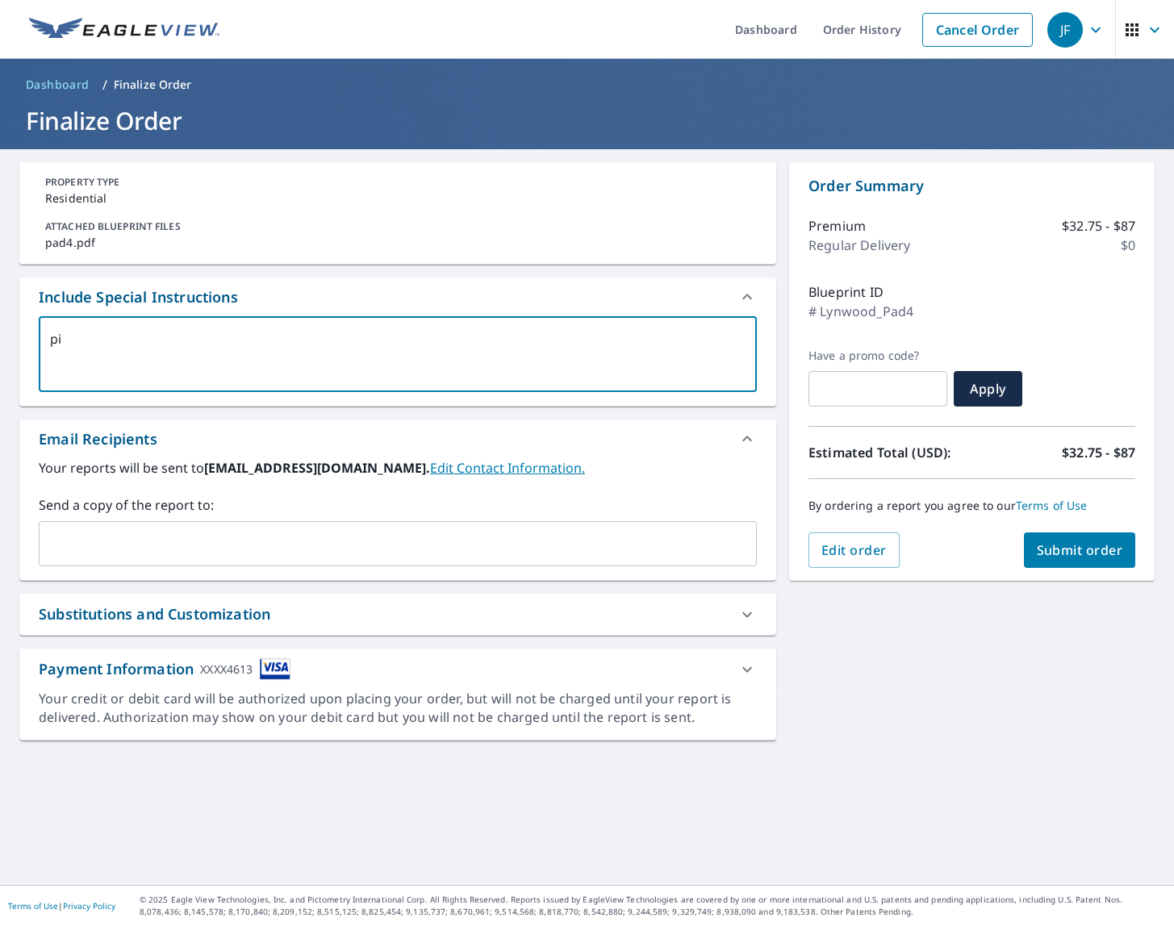
type textarea "x"
type textarea "pitc"
type textarea "x"
type textarea "pitch"
type textarea "x"
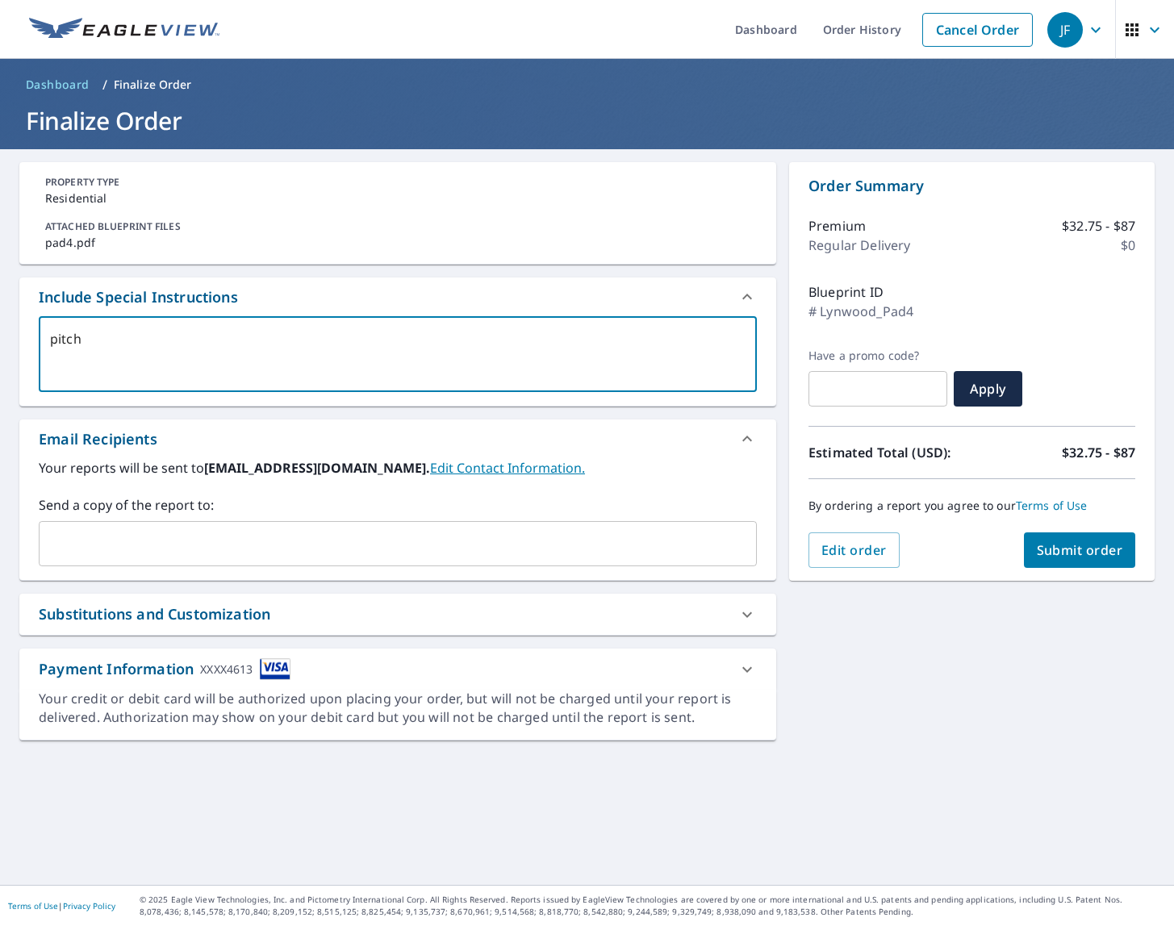
type textarea "pitch"
type textarea "x"
type textarea "pitch 0"
type textarea "x"
type textarea "pitch 0/"
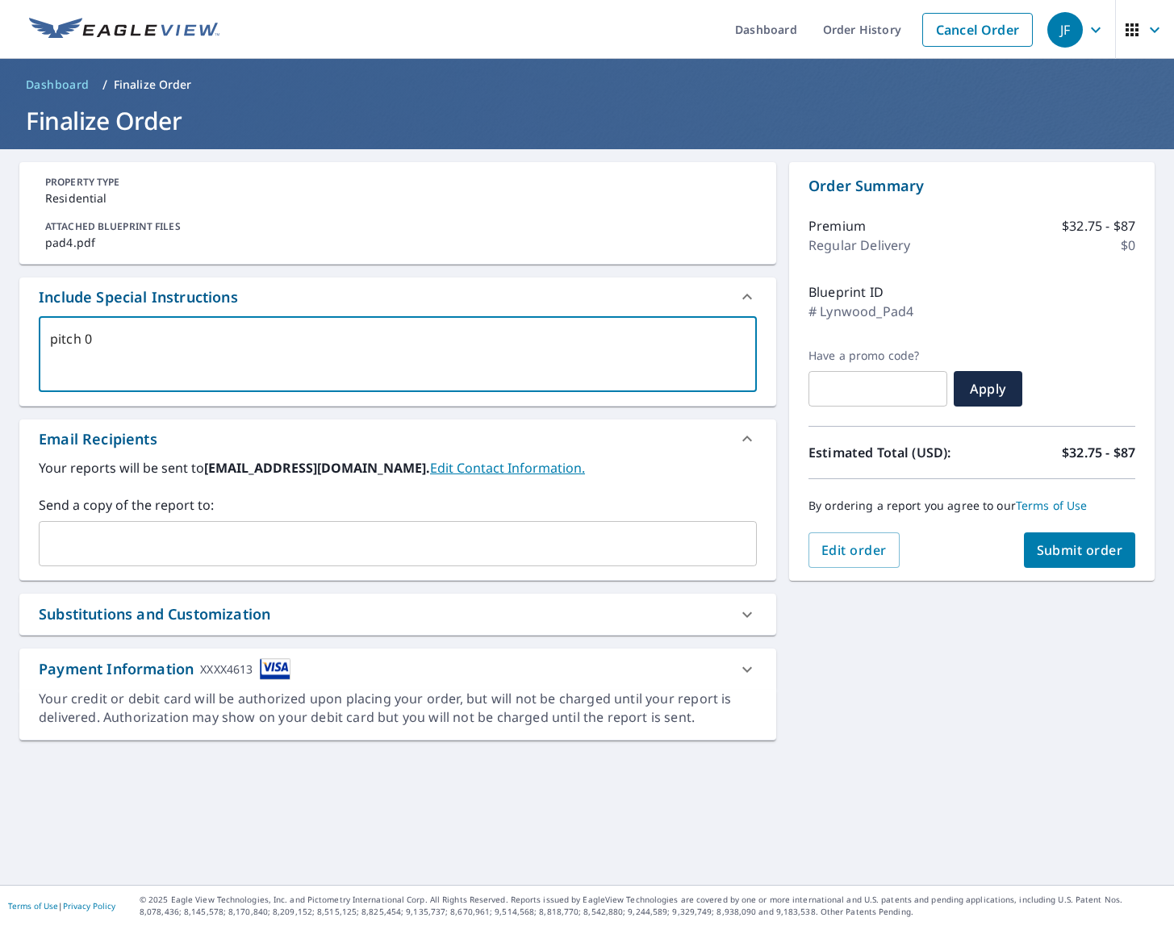
type textarea "x"
type textarea "pitch 0/1"
type textarea "x"
type textarea "pitch 0/12"
type textarea "x"
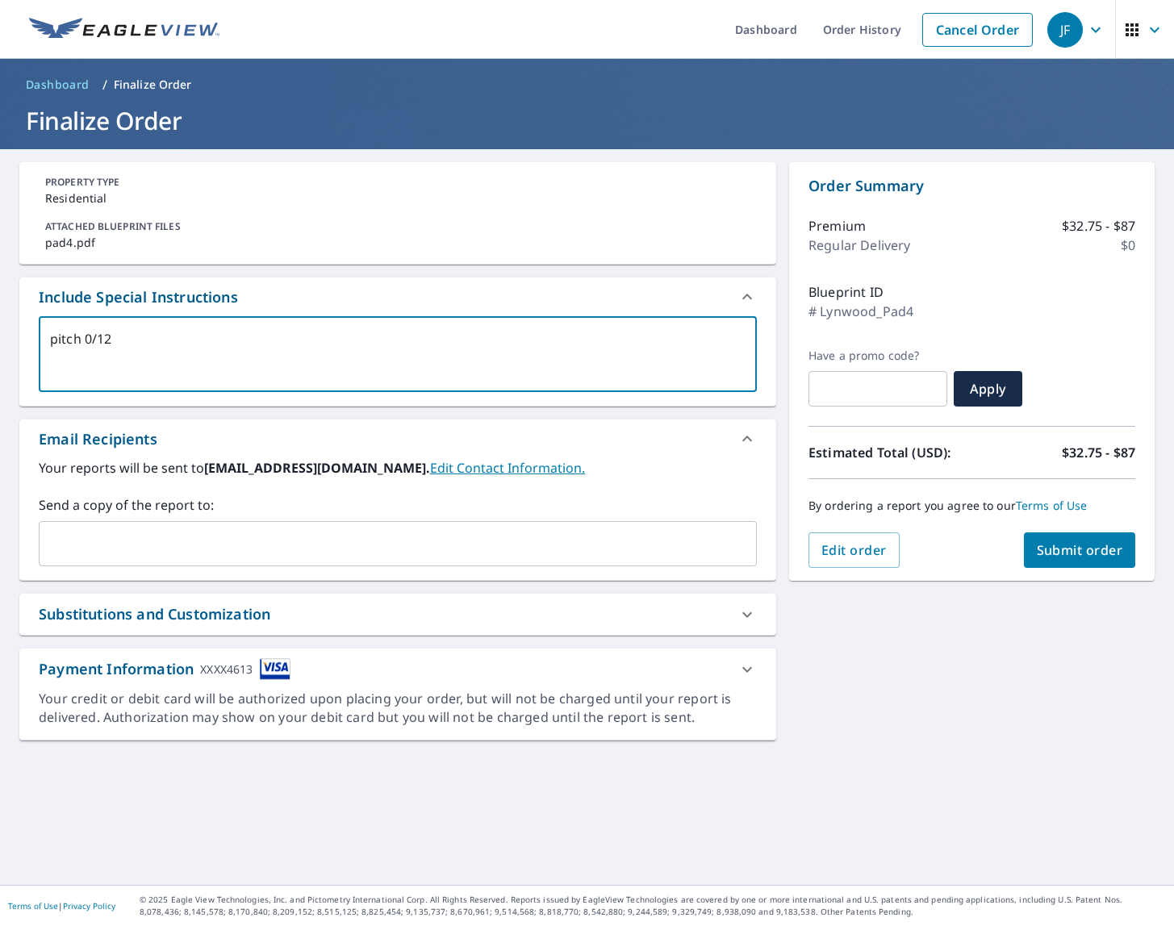
type textarea "pitch 0/12"
type textarea "x"
click at [453, 534] on input "text" at bounding box center [385, 543] width 679 height 31
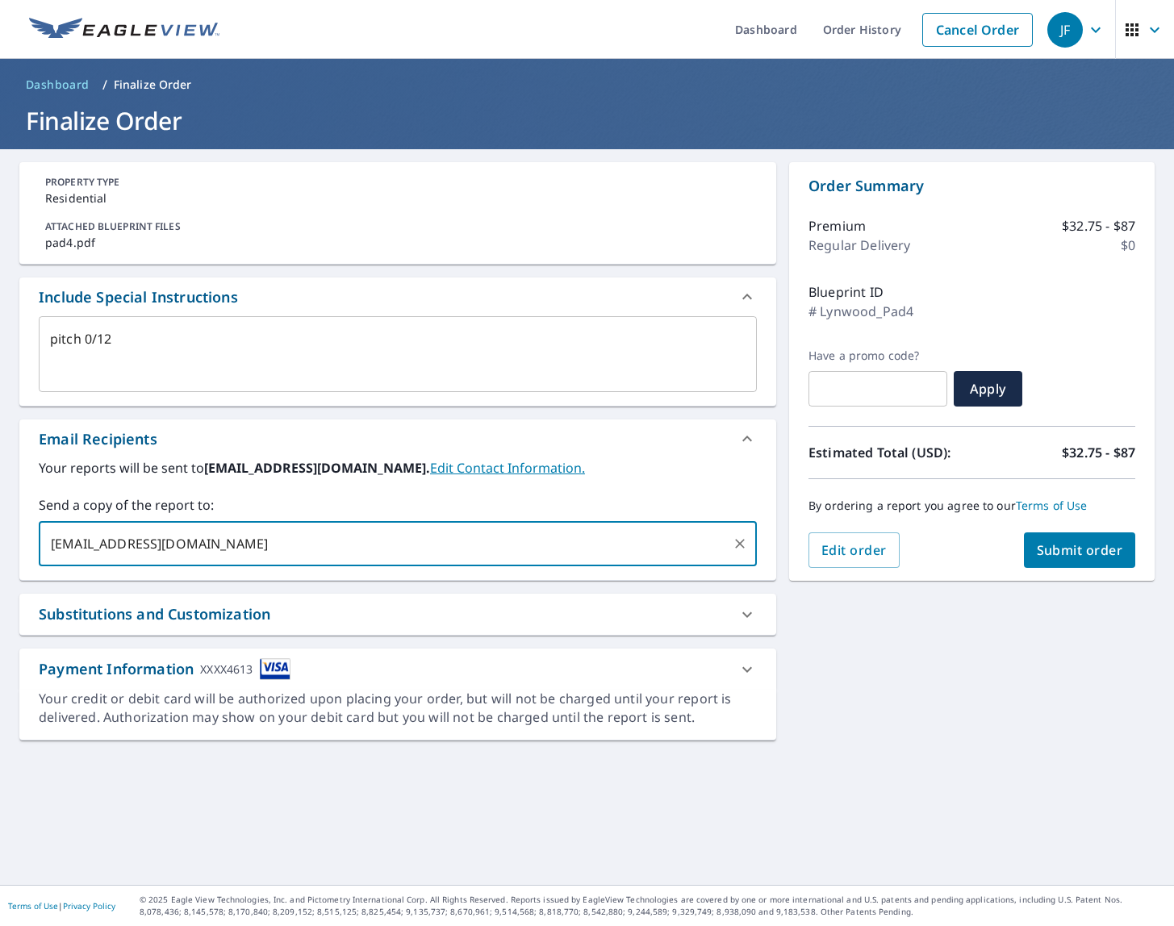
type input "[EMAIL_ADDRESS][DOMAIN_NAME]"
type textarea "x"
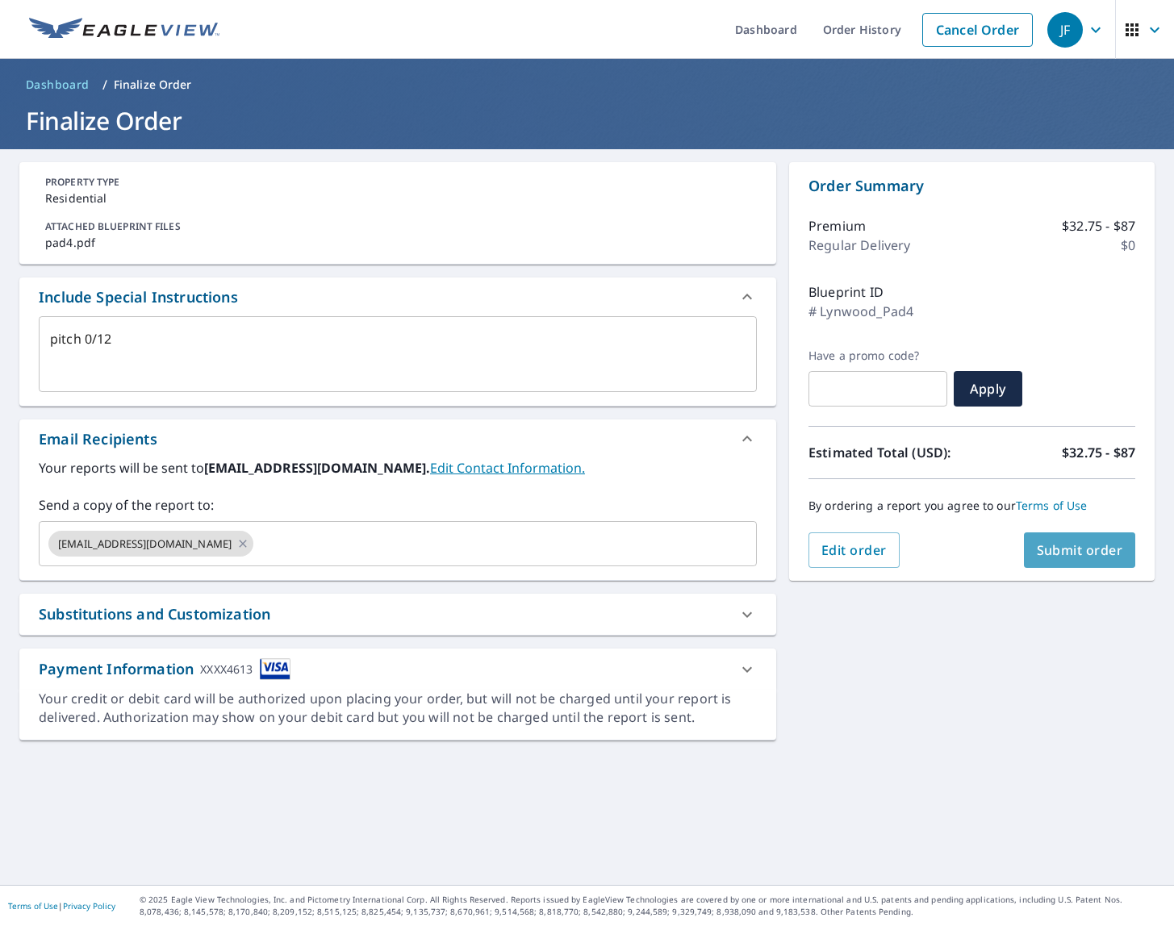
click at [1066, 559] on button "Submit order" at bounding box center [1080, 549] width 112 height 35
type textarea "x"
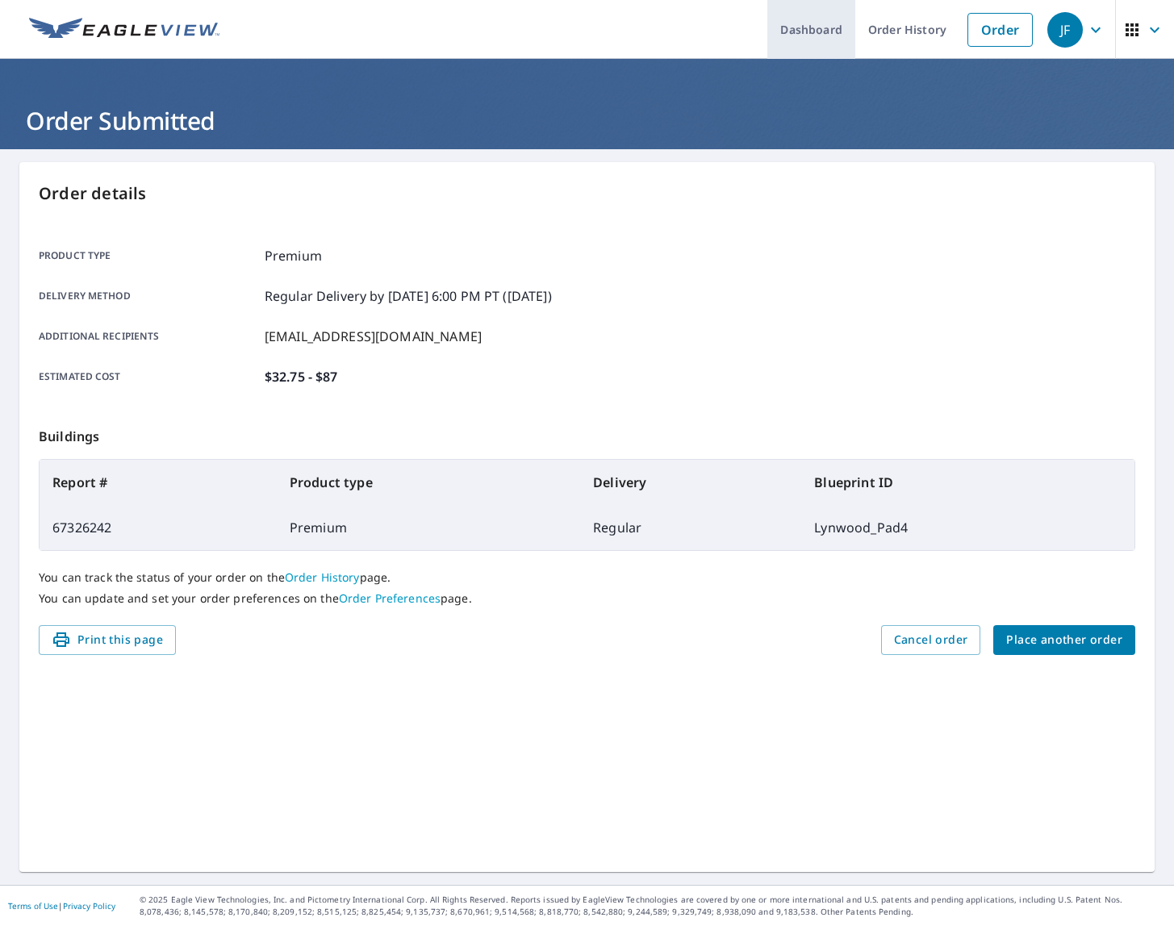
click at [807, 24] on link "Dashboard" at bounding box center [811, 29] width 88 height 59
